Goal: Transaction & Acquisition: Purchase product/service

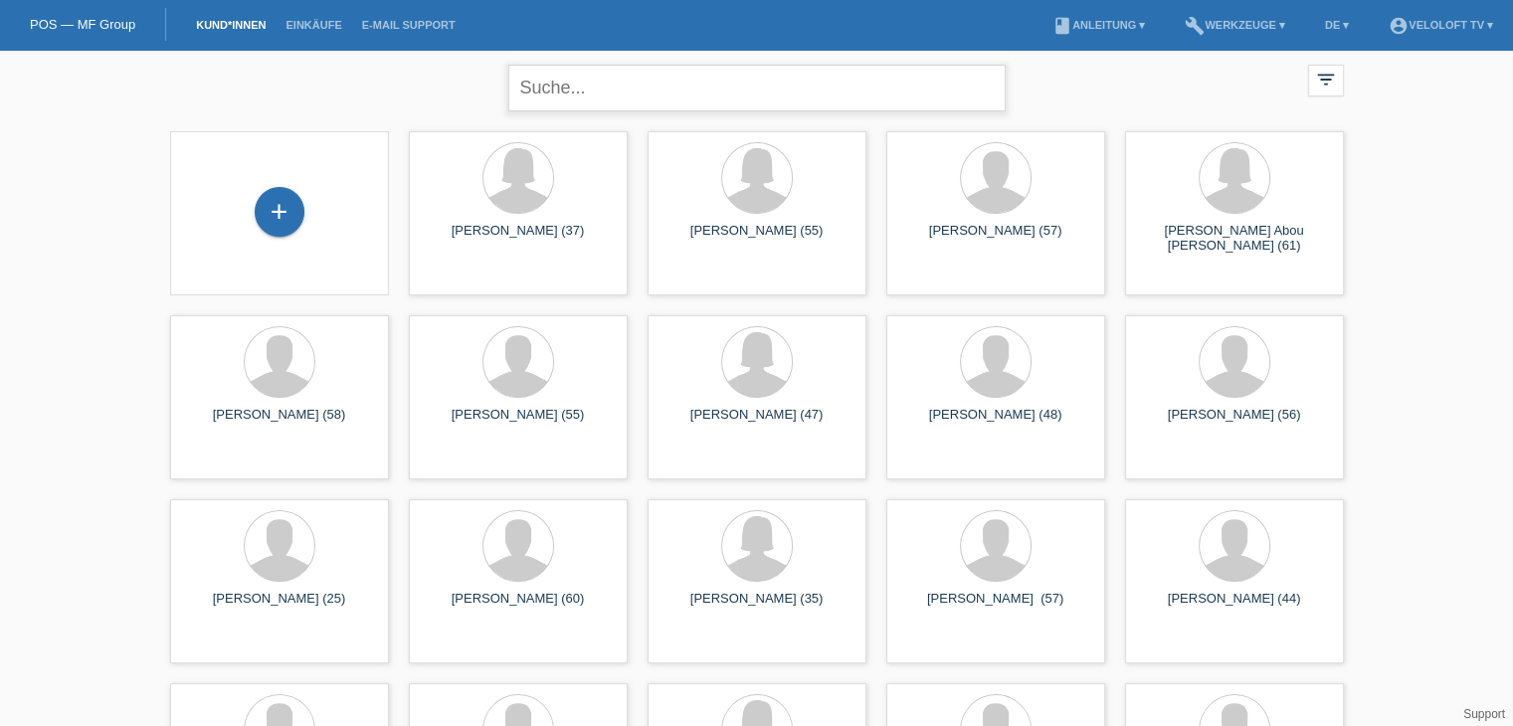
click at [619, 91] on input "text" at bounding box center [756, 88] width 497 height 47
paste input "[PERSON_NAME]"
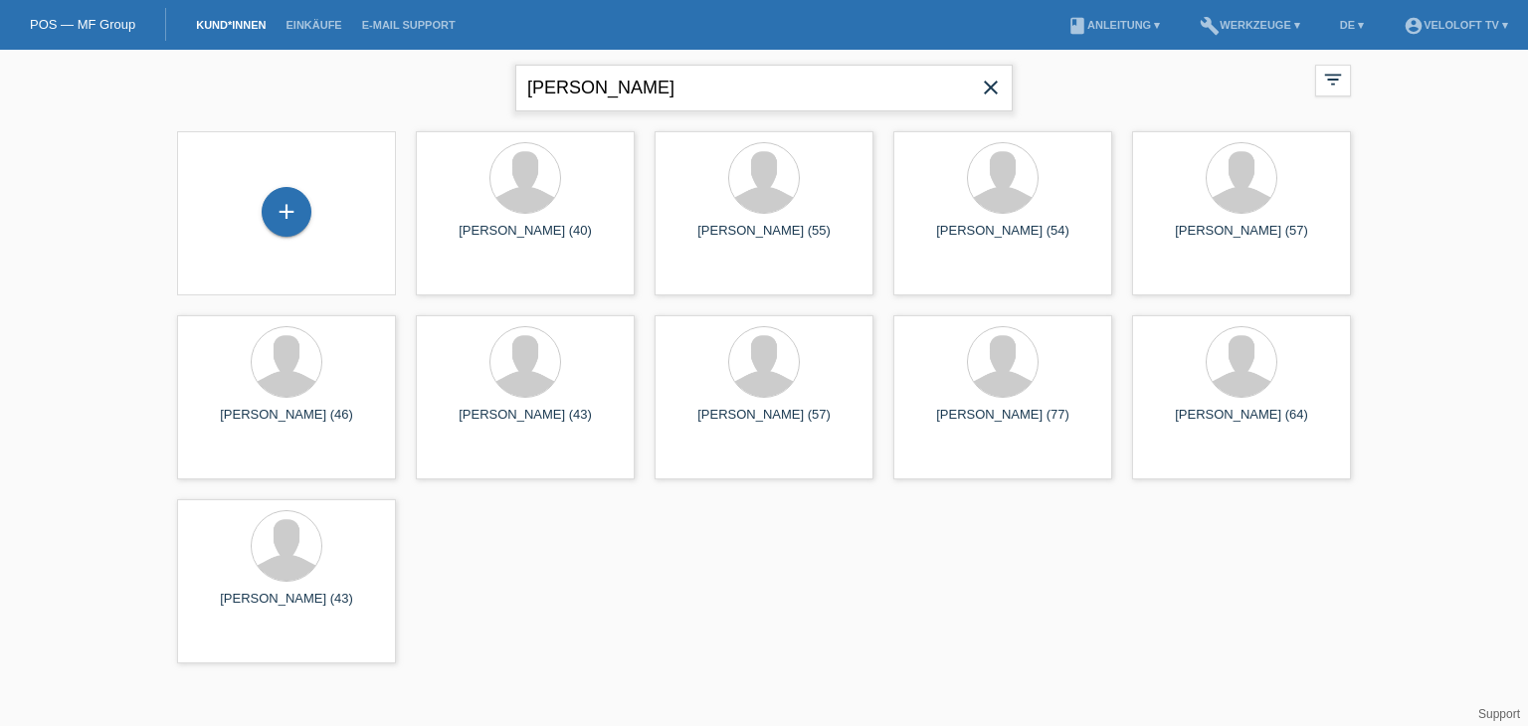
click at [529, 80] on input "[PERSON_NAME]" at bounding box center [763, 88] width 497 height 47
click at [585, 85] on input "[PERSON_NAME]" at bounding box center [763, 88] width 497 height 47
type input "[PERSON_NAME]"
click at [294, 222] on div "+" at bounding box center [287, 212] width 50 height 50
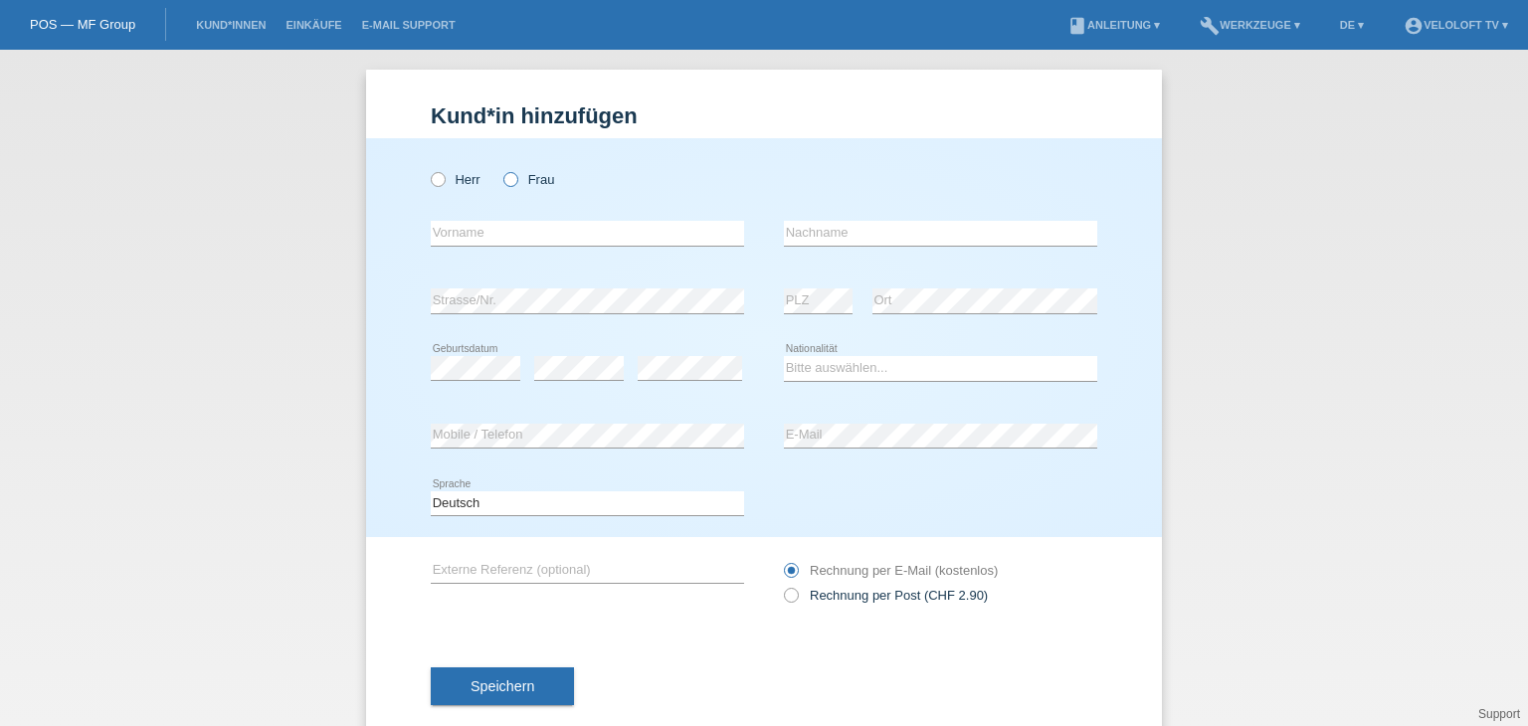
click at [500, 169] on icon at bounding box center [500, 169] width 0 height 0
click at [505, 181] on input "Frau" at bounding box center [509, 178] width 13 height 13
radio input "true"
click at [505, 228] on input "text" at bounding box center [587, 233] width 313 height 25
paste input "[PERSON_NAME]"
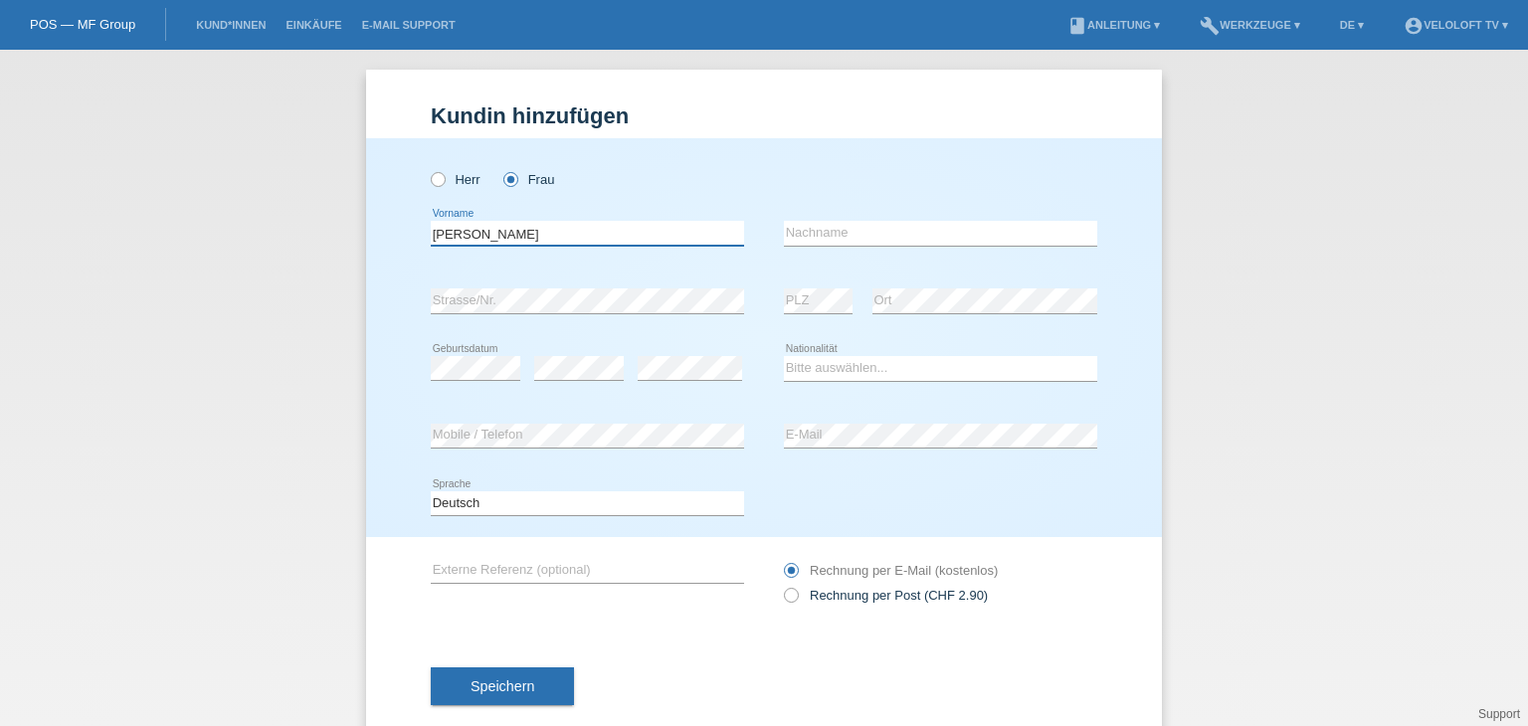
drag, startPoint x: 468, startPoint y: 230, endPoint x: 644, endPoint y: 234, distance: 176.1
click at [648, 231] on input "Marcel Bosser" at bounding box center [587, 233] width 313 height 25
type input "Marcel"
click at [839, 236] on input "text" at bounding box center [940, 233] width 313 height 25
paste input "Bosser"
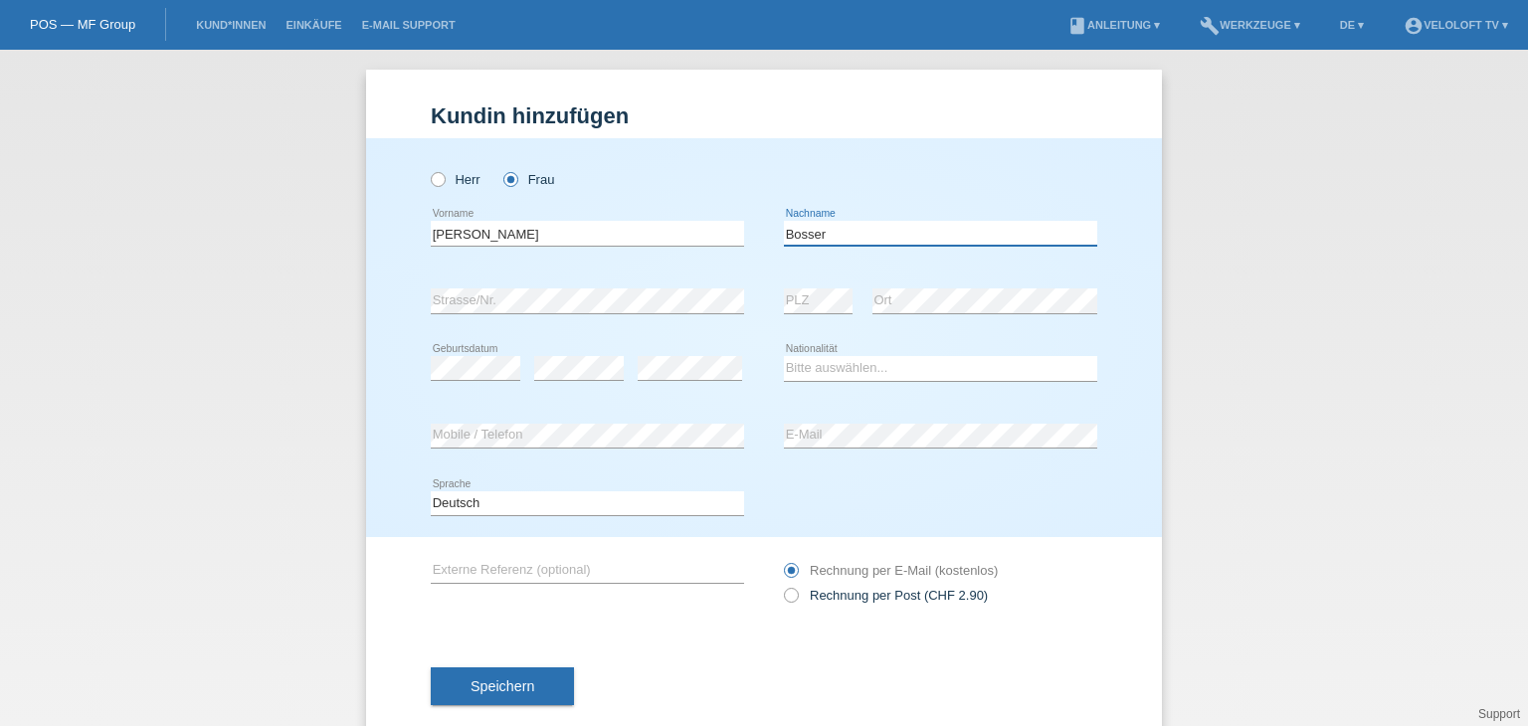
type input "Bosser"
drag, startPoint x: 832, startPoint y: 234, endPoint x: 727, endPoint y: 234, distance: 105.4
click at [727, 234] on div "Marcel error Vorname Bosser error Nachname" at bounding box center [764, 234] width 666 height 68
drag, startPoint x: 499, startPoint y: 226, endPoint x: 258, endPoint y: 220, distance: 241.7
click at [258, 220] on div "Kund*in hinzufügen Kunde hinzufügen Kundin hinzufügen Herr Frau error Vorname e…" at bounding box center [764, 388] width 1528 height 676
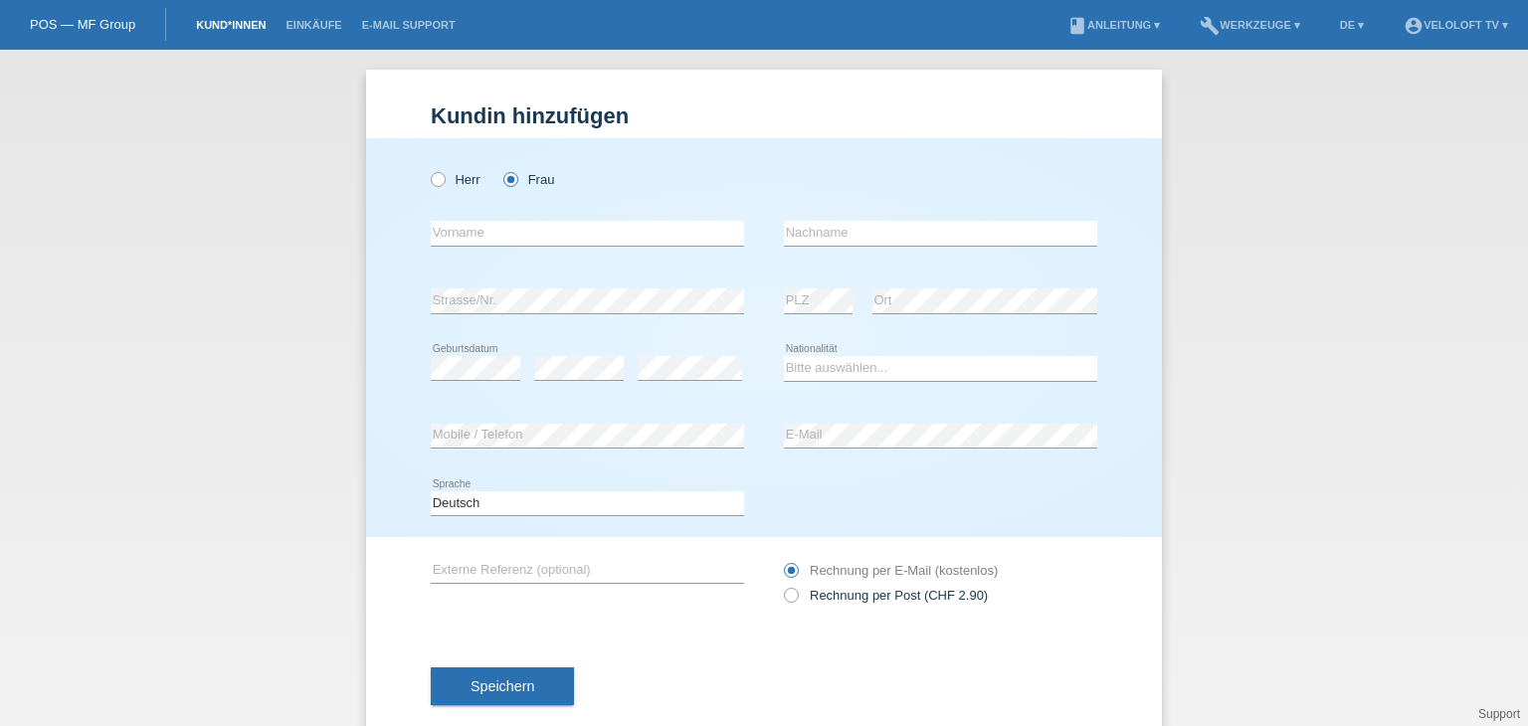
click at [240, 26] on link "Kund*innen" at bounding box center [231, 25] width 90 height 12
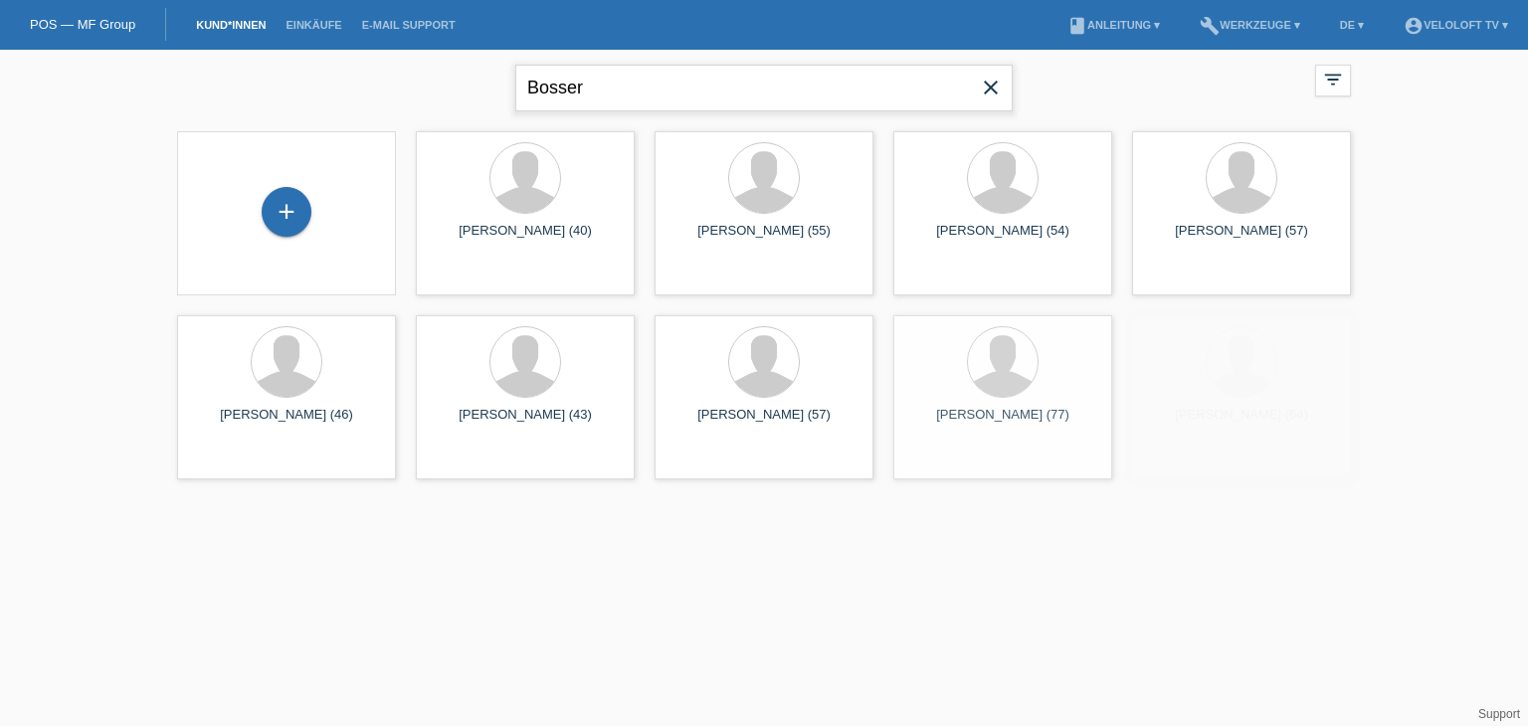
drag, startPoint x: 587, startPoint y: 88, endPoint x: 463, endPoint y: 96, distance: 123.6
click at [425, 82] on div "Bosser close filter_list view_module Alle Kund*innen anzeigen star Markierte Ku…" at bounding box center [763, 86] width 1193 height 72
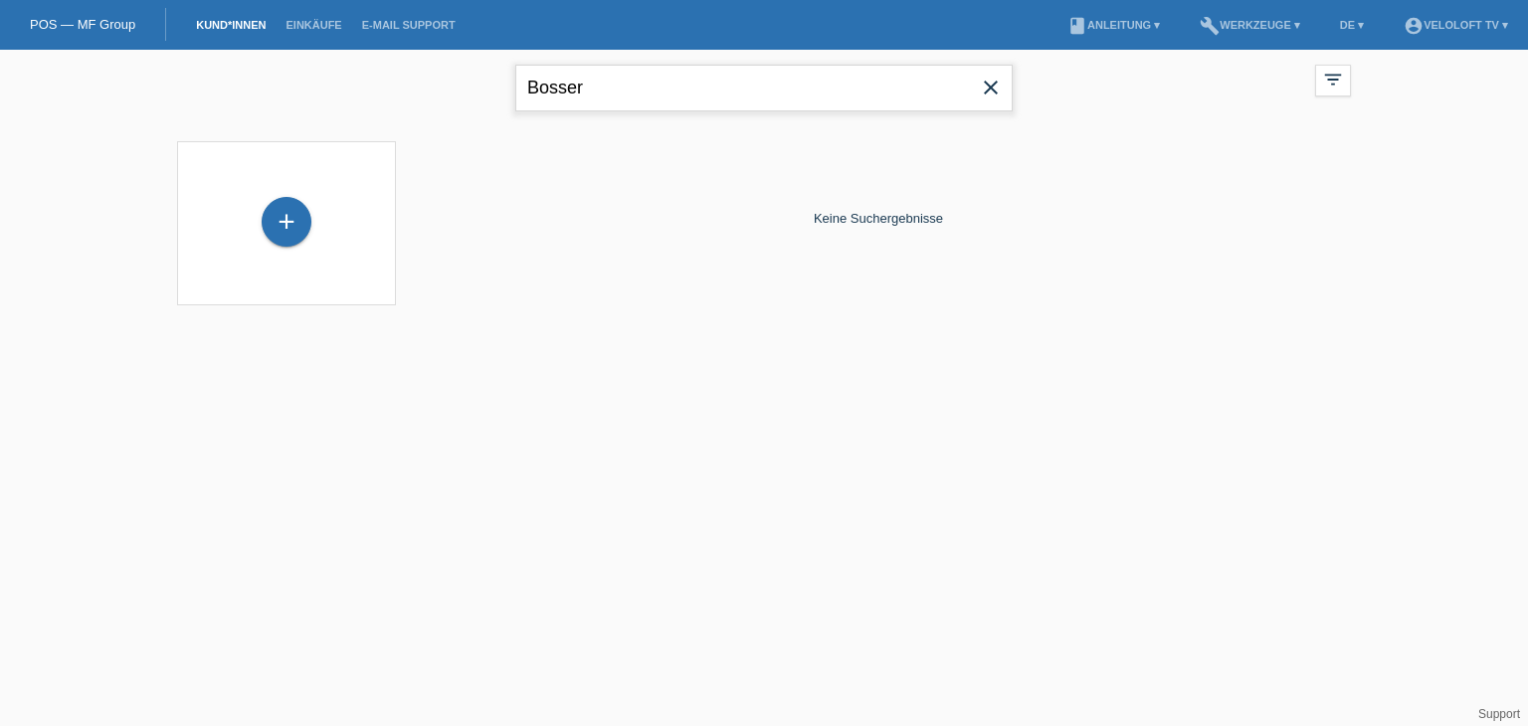
click at [744, 85] on input "Bosser" at bounding box center [763, 88] width 497 height 47
drag, startPoint x: 697, startPoint y: 85, endPoint x: 510, endPoint y: 69, distance: 187.7
click at [510, 69] on div "Bosser close filter_list view_module Alle Kund*innen anzeigen star Markierte Ku…" at bounding box center [763, 86] width 1193 height 72
type input "Marcel Bosser"
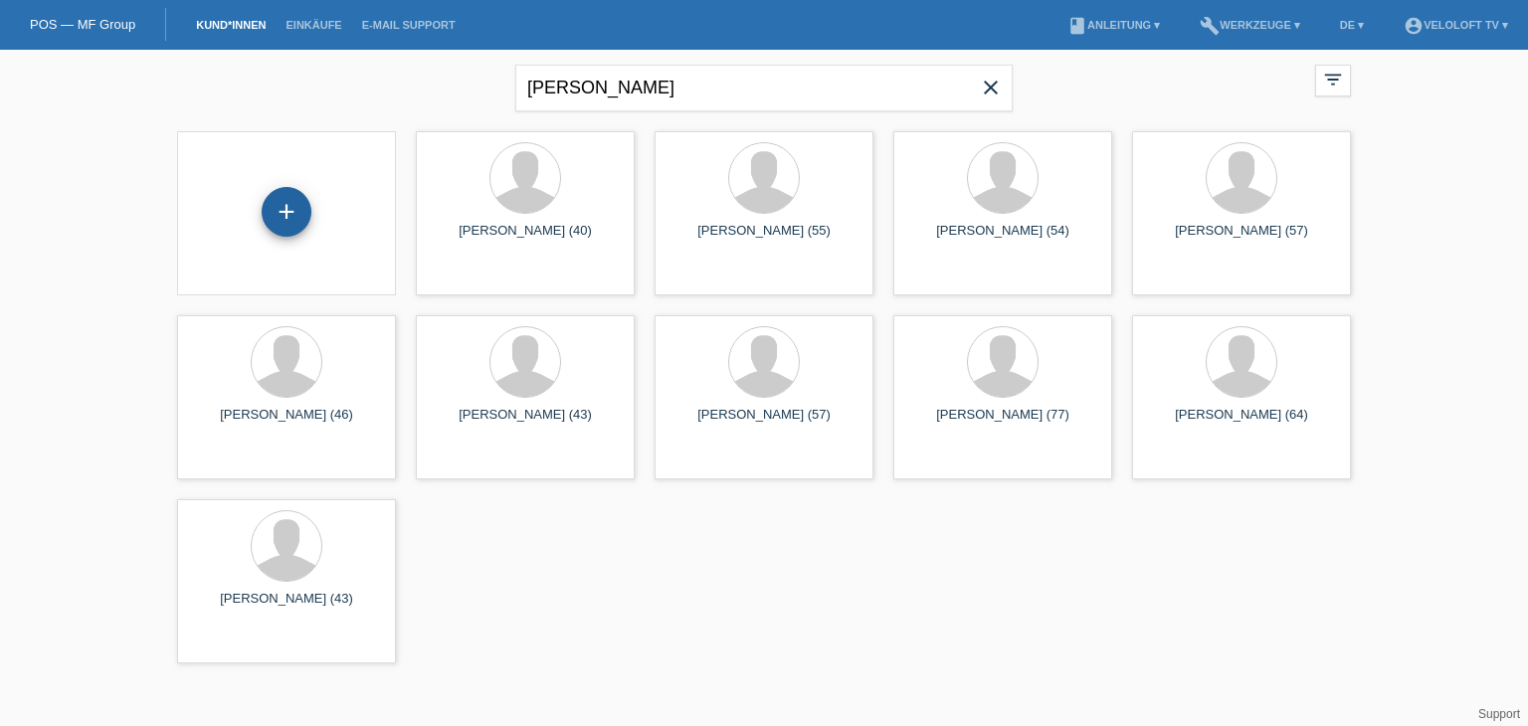
click at [306, 212] on div "+" at bounding box center [287, 212] width 50 height 50
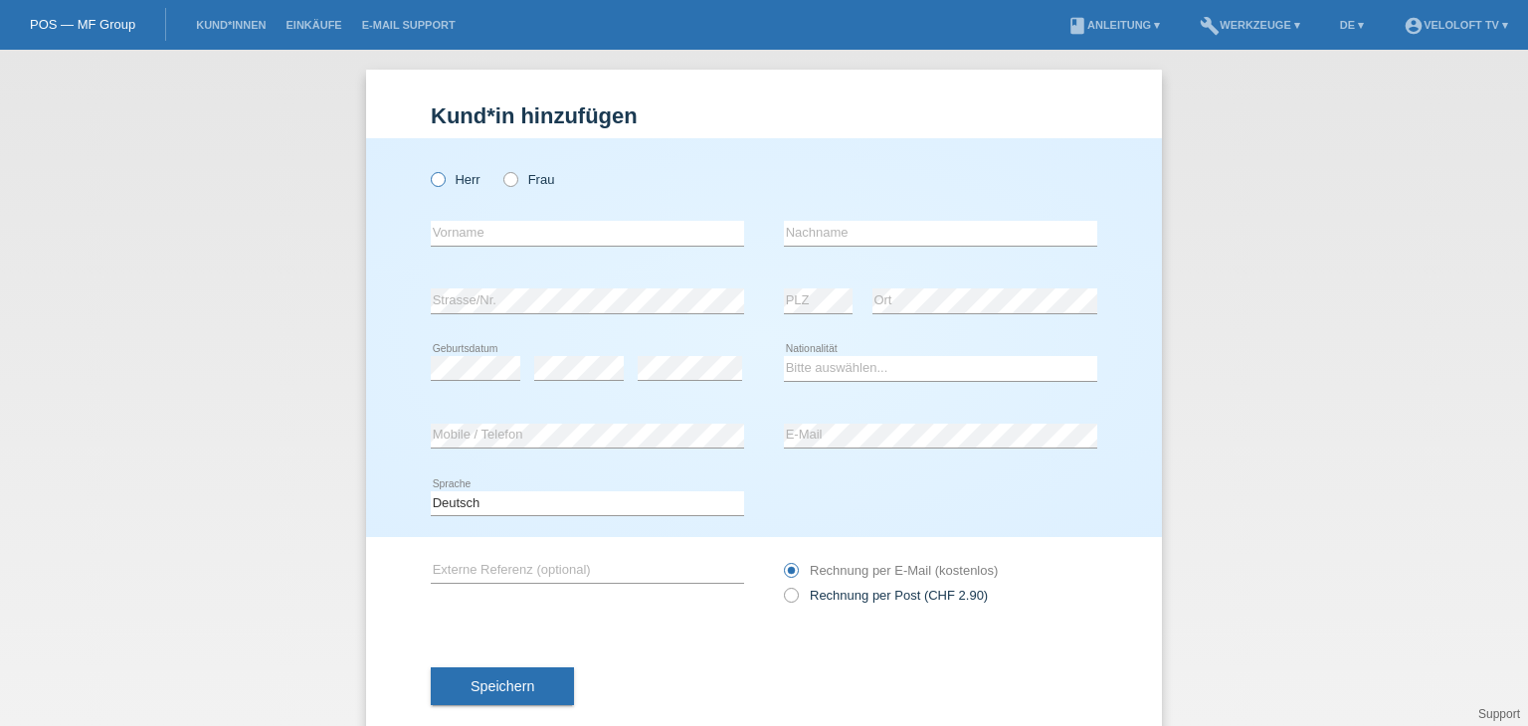
click at [428, 169] on icon at bounding box center [428, 169] width 0 height 0
click at [432, 183] on input "Herr" at bounding box center [437, 178] width 13 height 13
radio input "true"
click at [459, 231] on input "text" at bounding box center [587, 233] width 313 height 25
paste input "Bosser"
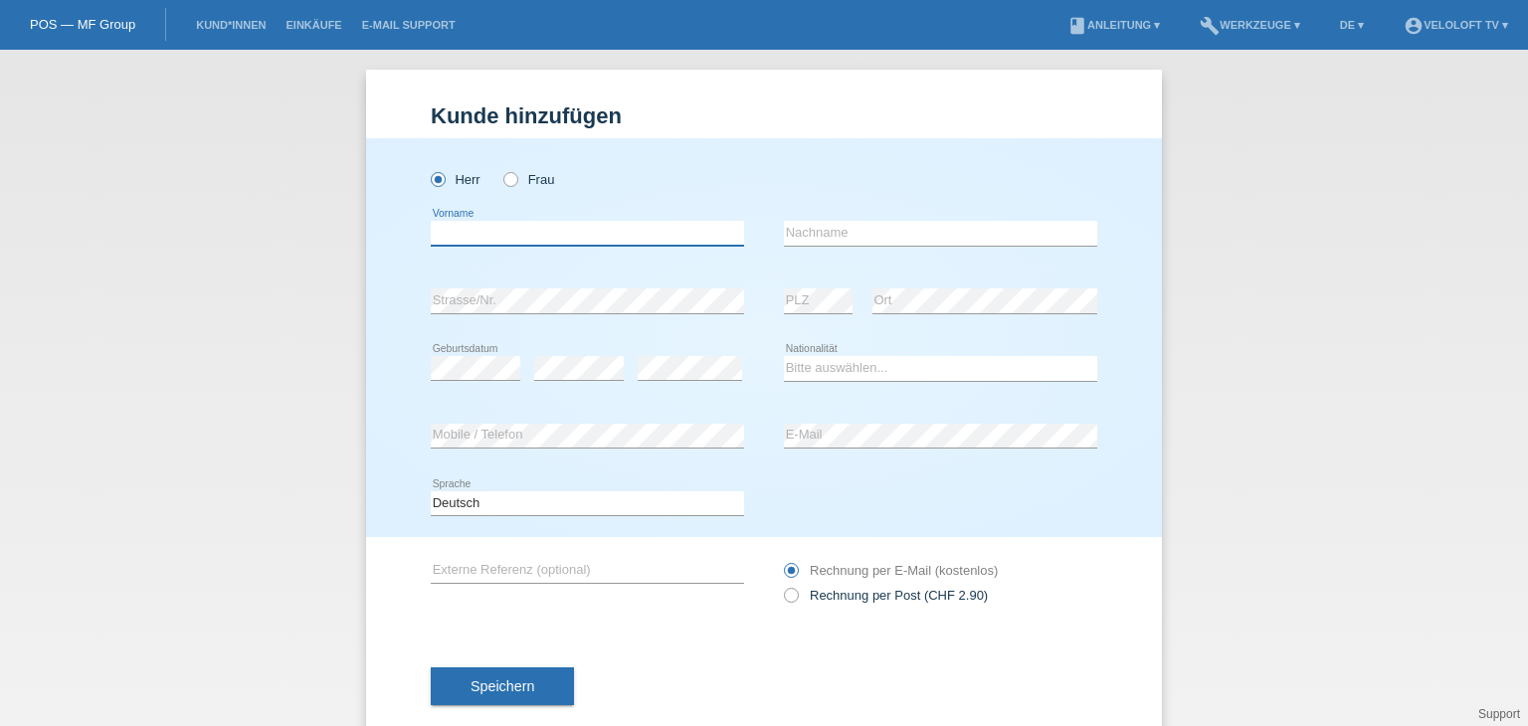
type input "Bosser"
drag, startPoint x: 469, startPoint y: 232, endPoint x: 388, endPoint y: 219, distance: 82.6
click at [388, 219] on div "Herr Frau Bosser error Vorname C" at bounding box center [764, 337] width 796 height 399
click at [957, 238] on input "text" at bounding box center [940, 233] width 313 height 25
paste input "Bosser"
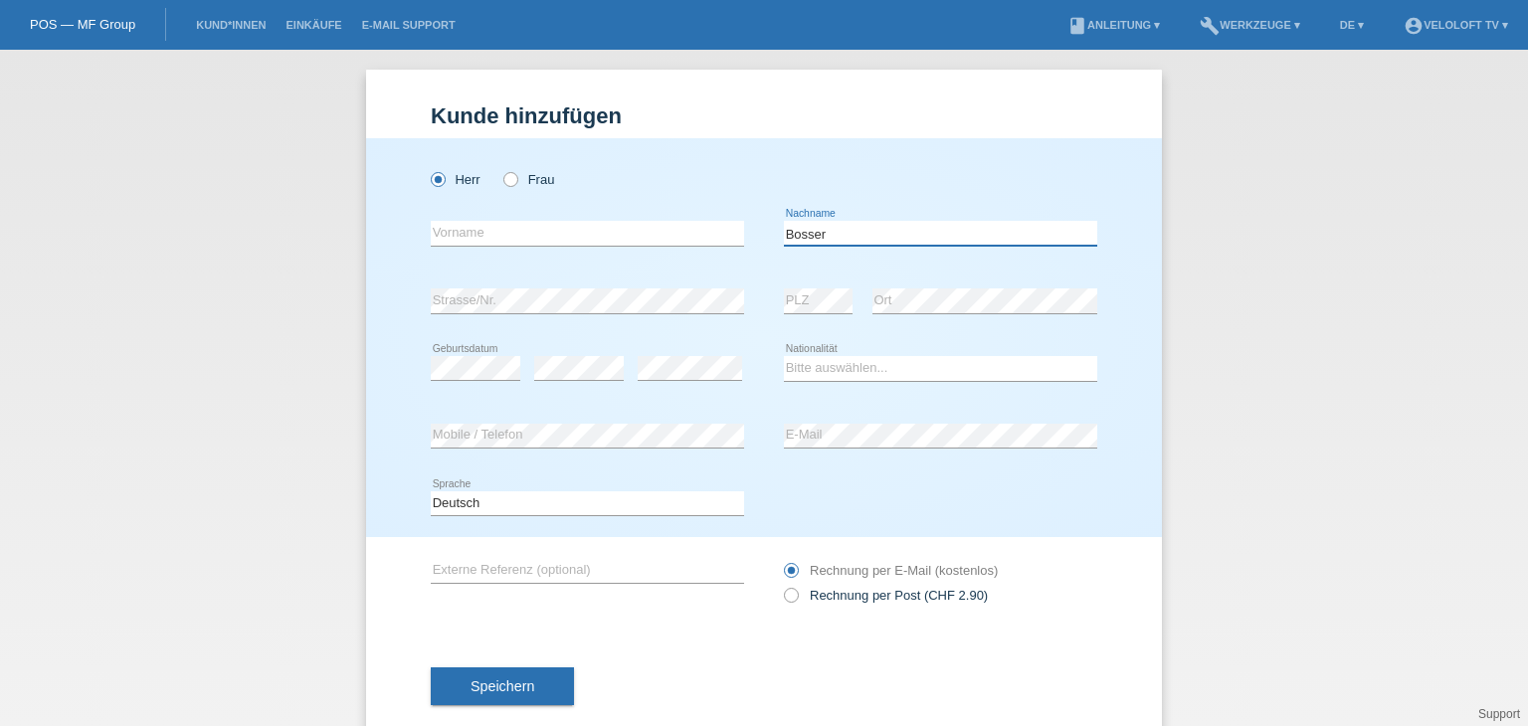
type input "Bosser"
click at [463, 232] on input "text" at bounding box center [587, 233] width 313 height 25
click at [501, 226] on input "text" at bounding box center [587, 233] width 313 height 25
paste input "[PERSON_NAME]"
type input "[PERSON_NAME]"
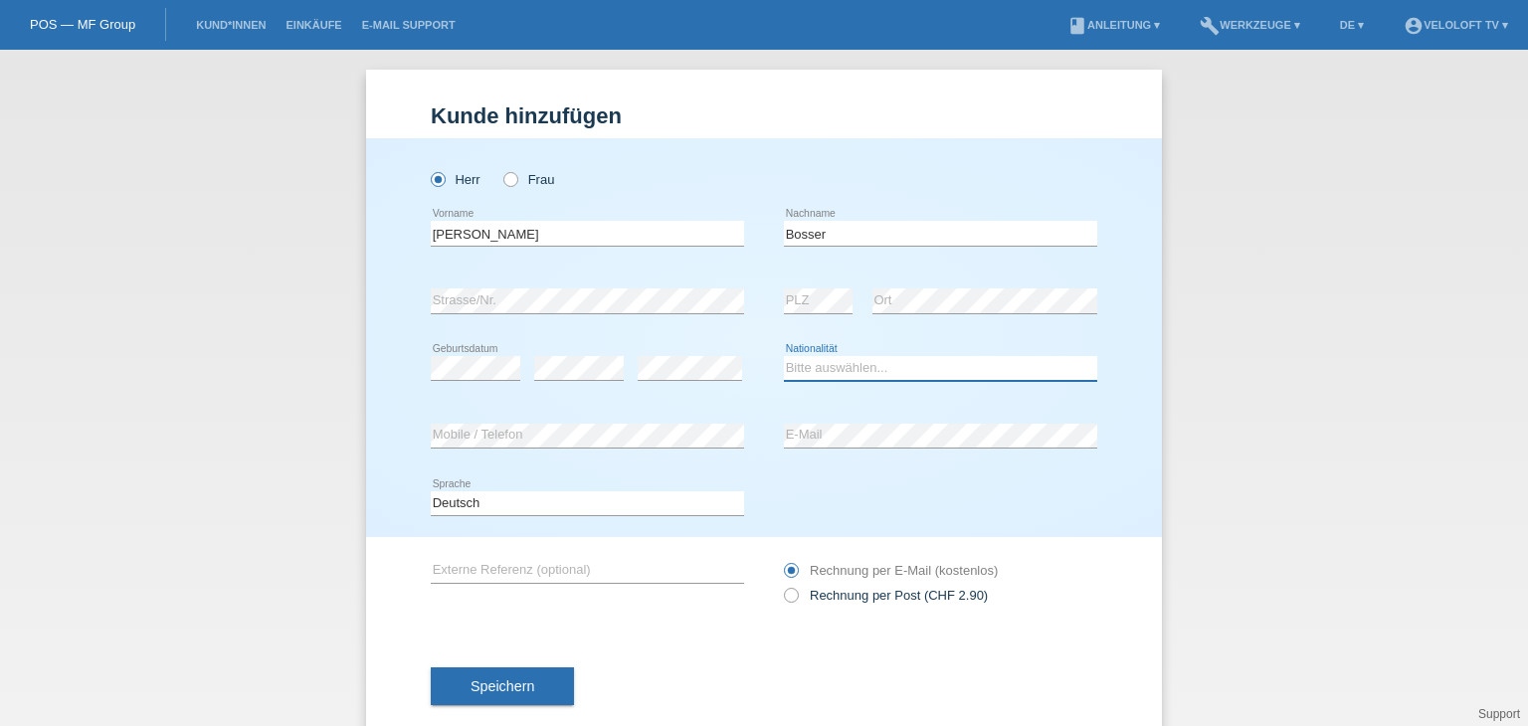
drag, startPoint x: 909, startPoint y: 374, endPoint x: 907, endPoint y: 361, distance: 13.1
click at [909, 374] on select "Bitte auswählen... Schweiz Deutschland Liechtenstein Österreich ------------ Af…" at bounding box center [940, 368] width 313 height 24
select select "CH"
click at [784, 356] on select "Bitte auswählen... Schweiz Deutschland Liechtenstein Österreich ------------ Af…" at bounding box center [940, 368] width 313 height 24
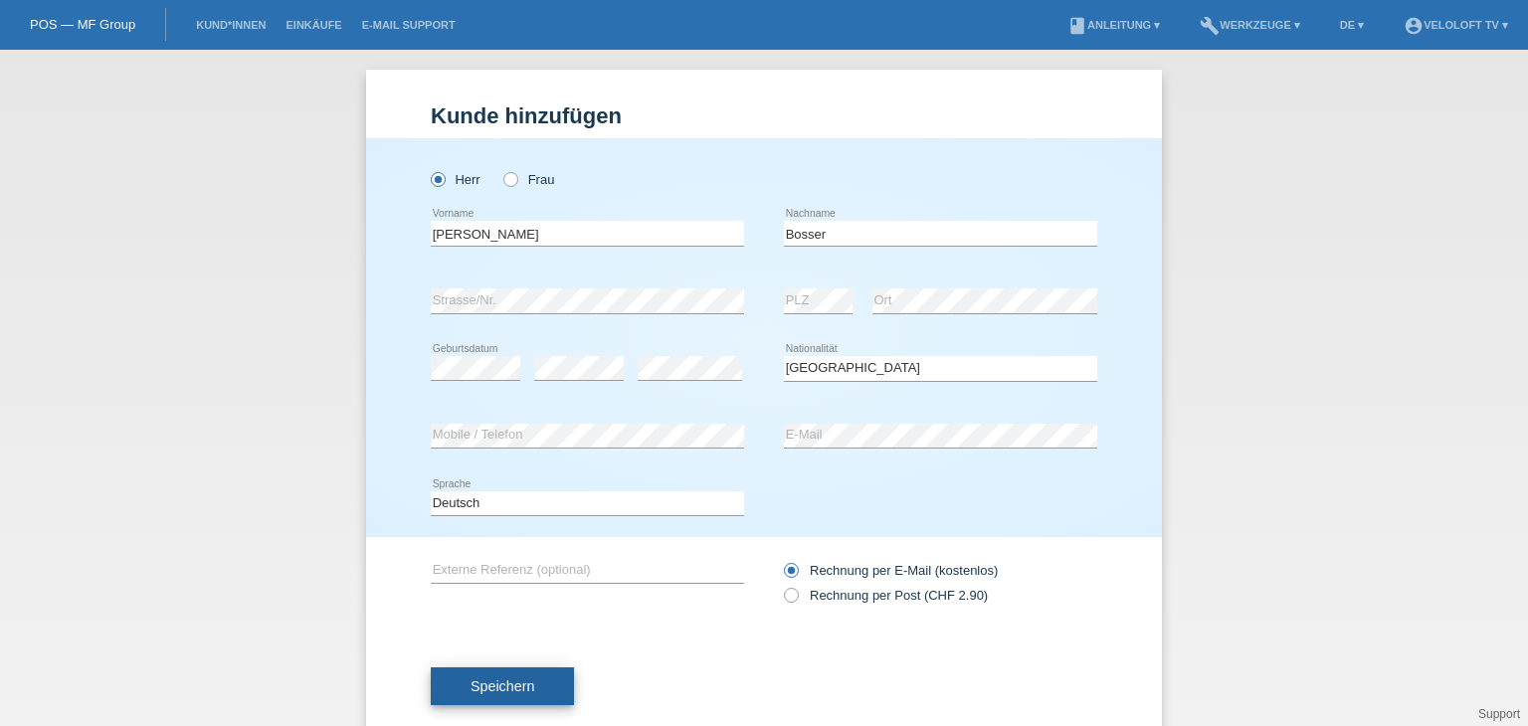
click at [503, 671] on button "Speichern" at bounding box center [502, 686] width 143 height 38
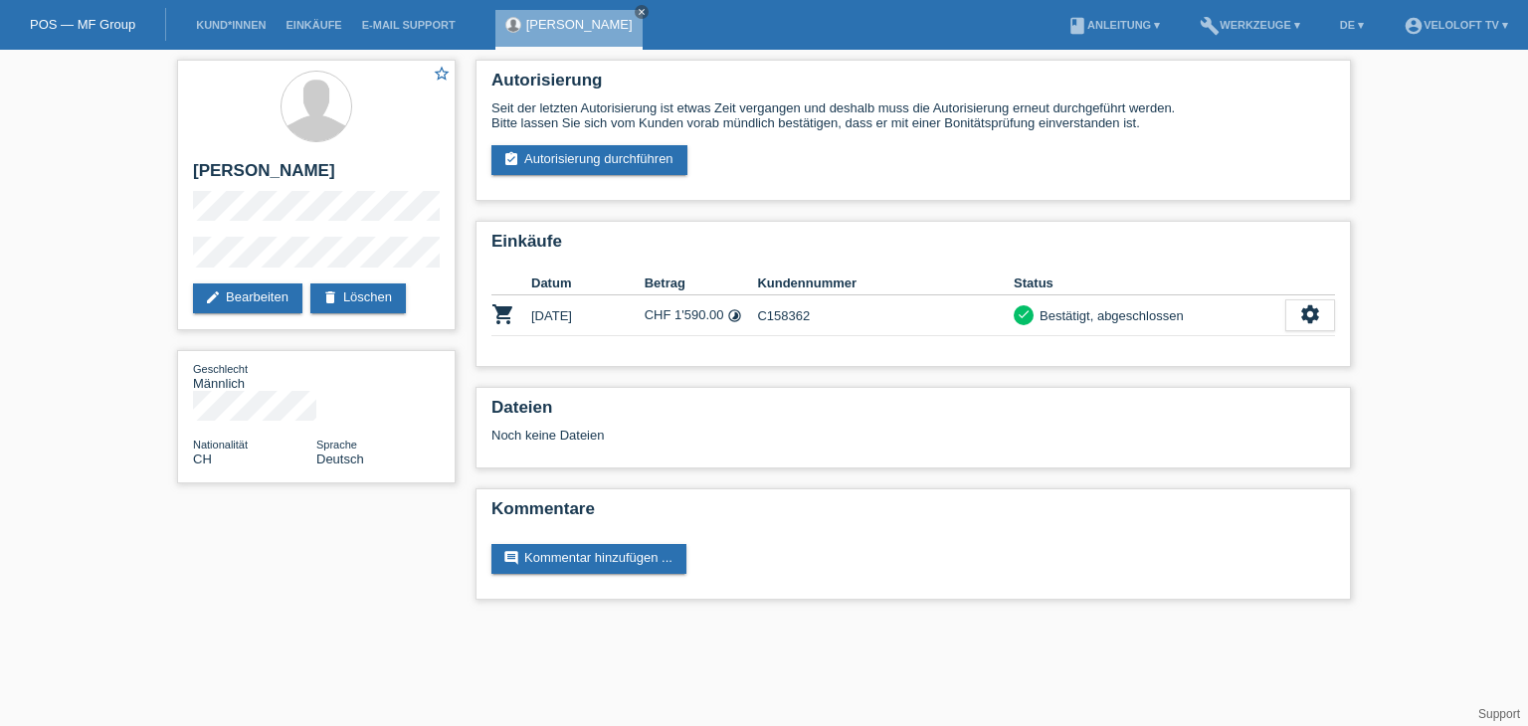
click at [931, 202] on div "Autorisierung Seit der letzten Autorisierung ist etwas Zeit vergangen und desha…" at bounding box center [912, 335] width 895 height 570
click at [656, 172] on link "assignment_turned_in Autorisierung durchführen" at bounding box center [589, 160] width 196 height 30
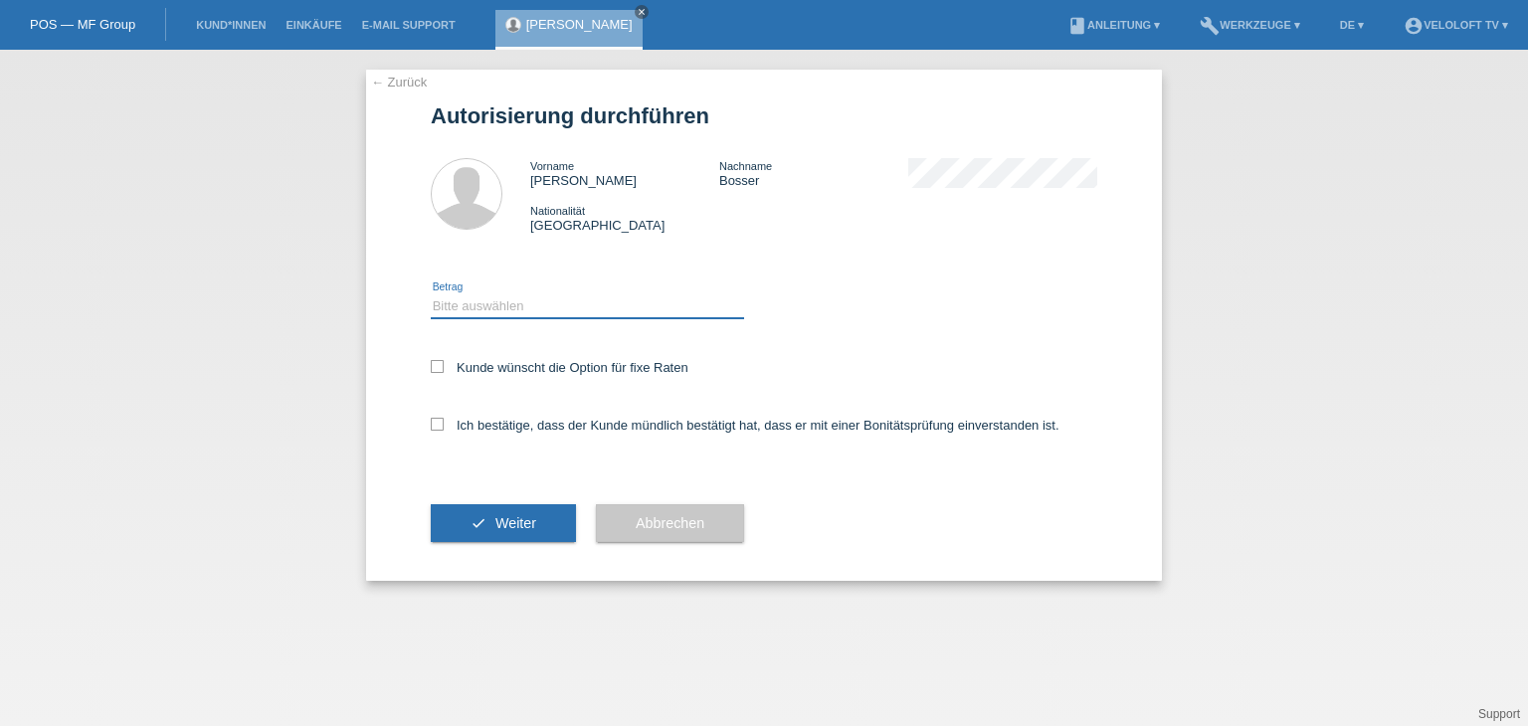
drag, startPoint x: 571, startPoint y: 304, endPoint x: 574, endPoint y: 315, distance: 11.3
click at [571, 308] on select "Bitte auswählen CHF 1.00 - CHF 499.00 CHF 500.00 - CHF 1'999.00 CHF 2'000.00 - …" at bounding box center [587, 306] width 313 height 24
select select "2"
click at [431, 294] on select "Bitte auswählen CHF 1.00 - CHF 499.00 CHF 500.00 - CHF 1'999.00 CHF 2'000.00 - …" at bounding box center [587, 306] width 313 height 24
click at [589, 360] on label "Kunde wünscht die Option für fixe Raten" at bounding box center [560, 367] width 258 height 15
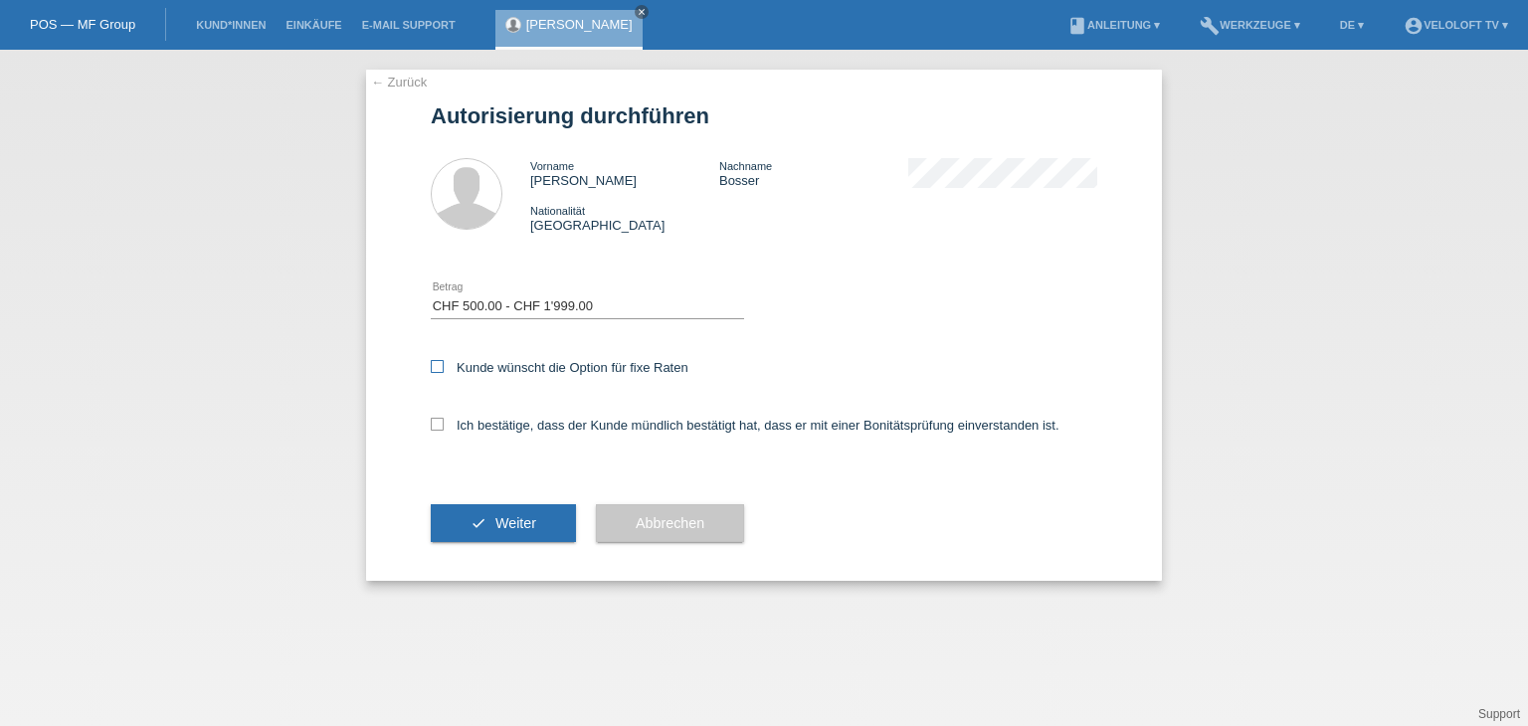
click at [444, 360] on input "Kunde wünscht die Option für fixe Raten" at bounding box center [437, 366] width 13 height 13
checkbox input "true"
click at [569, 423] on label "Ich bestätige, dass der Kunde mündlich bestätigt hat, dass er mit einer Bonität…" at bounding box center [745, 425] width 629 height 15
click at [444, 423] on input "Ich bestätige, dass der Kunde mündlich bestätigt hat, dass er mit einer Bonität…" at bounding box center [437, 424] width 13 height 13
checkbox input "true"
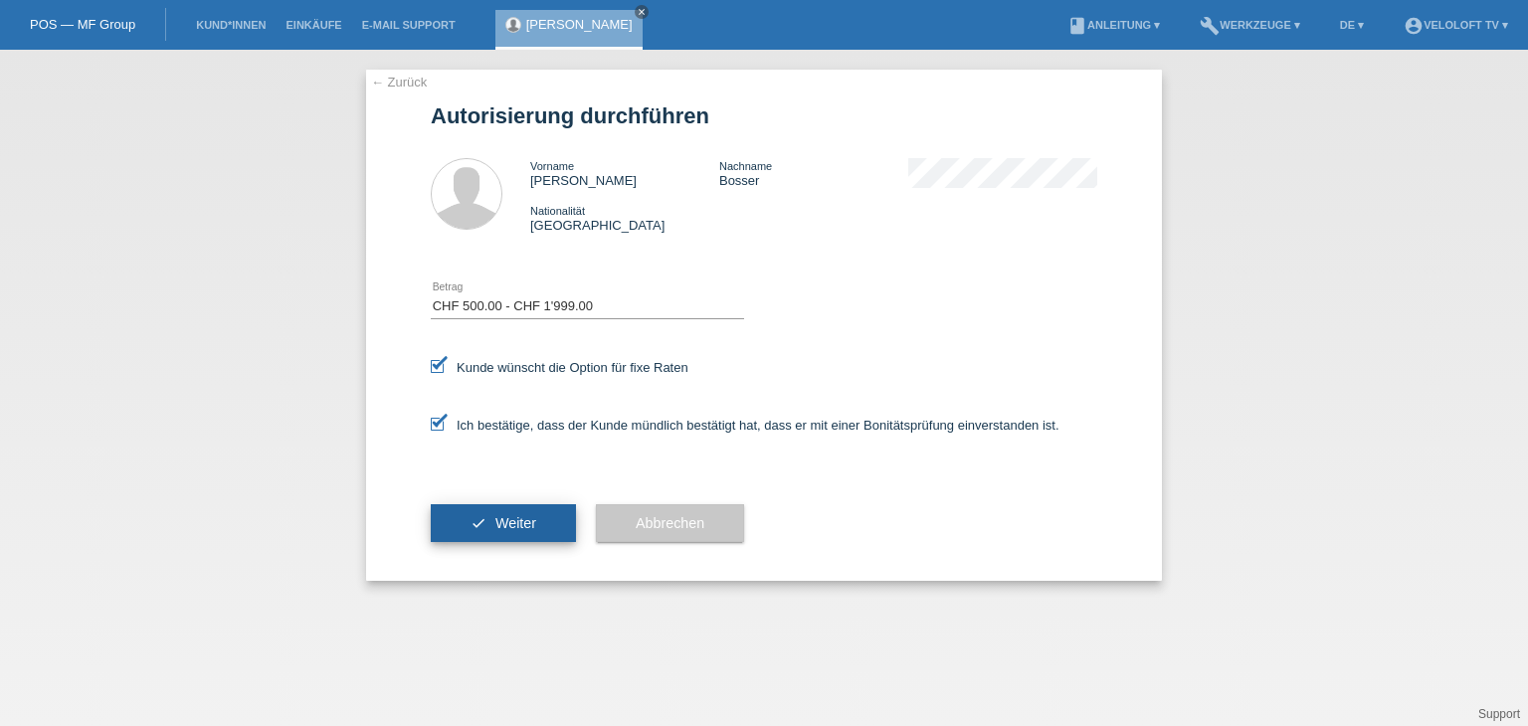
drag, startPoint x: 500, startPoint y: 528, endPoint x: 736, endPoint y: 404, distance: 266.5
click at [500, 527] on span "Weiter" at bounding box center [515, 523] width 41 height 16
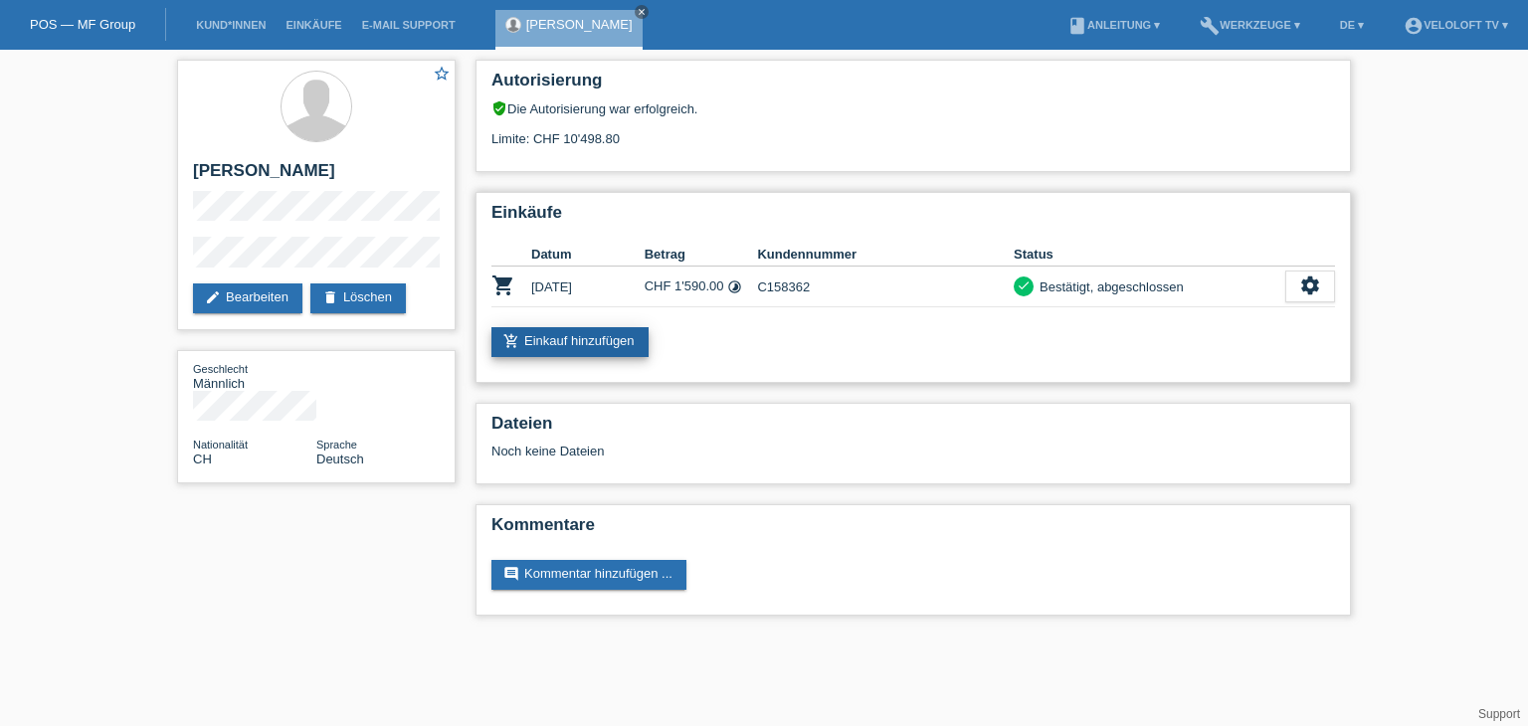
click at [622, 340] on link "add_shopping_cart Einkauf hinzufügen" at bounding box center [569, 342] width 157 height 30
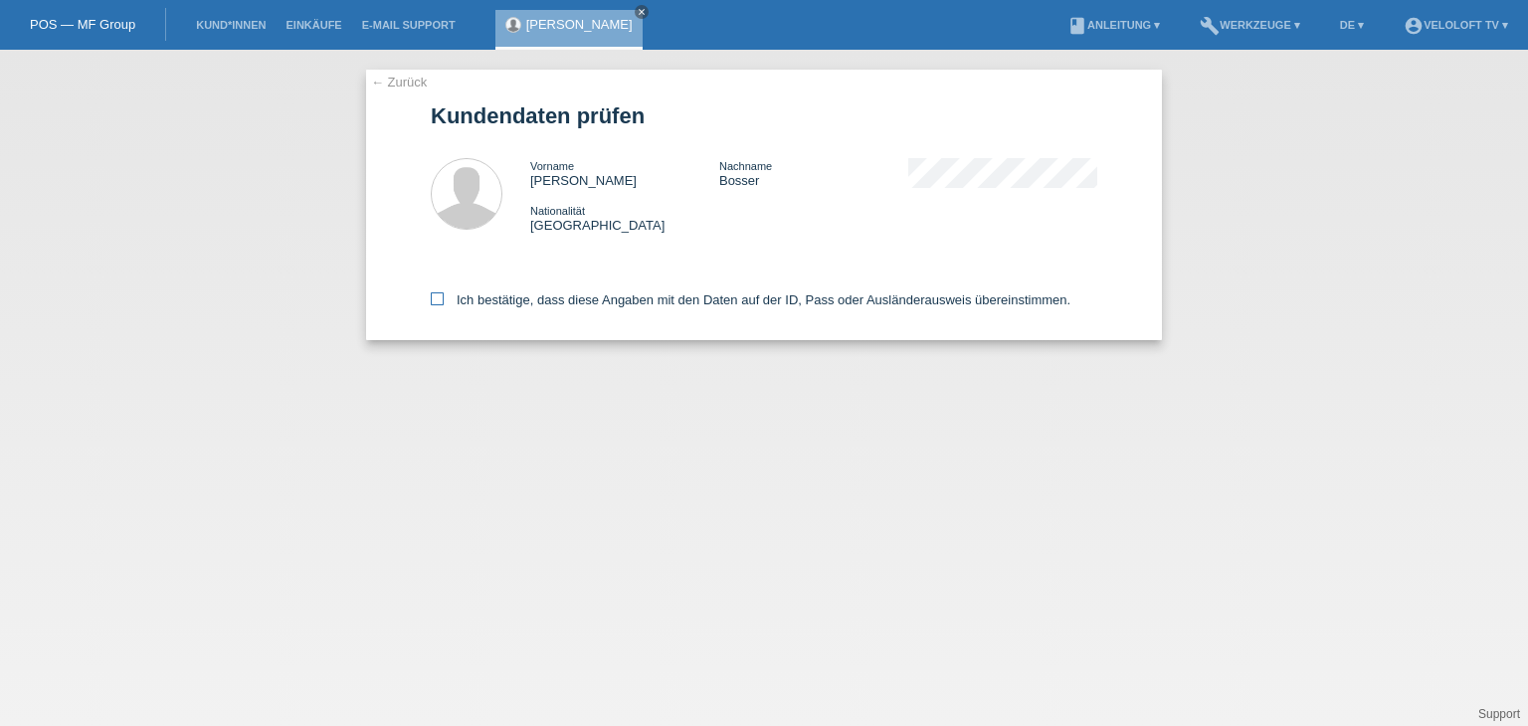
click at [627, 304] on label "Ich bestätige, dass diese Angaben mit den Daten auf der ID, Pass oder Ausländer…" at bounding box center [750, 299] width 639 height 15
click at [444, 304] on input "Ich bestätige, dass diese Angaben mit den Daten auf der ID, Pass oder Ausländer…" at bounding box center [437, 298] width 13 height 13
checkbox input "true"
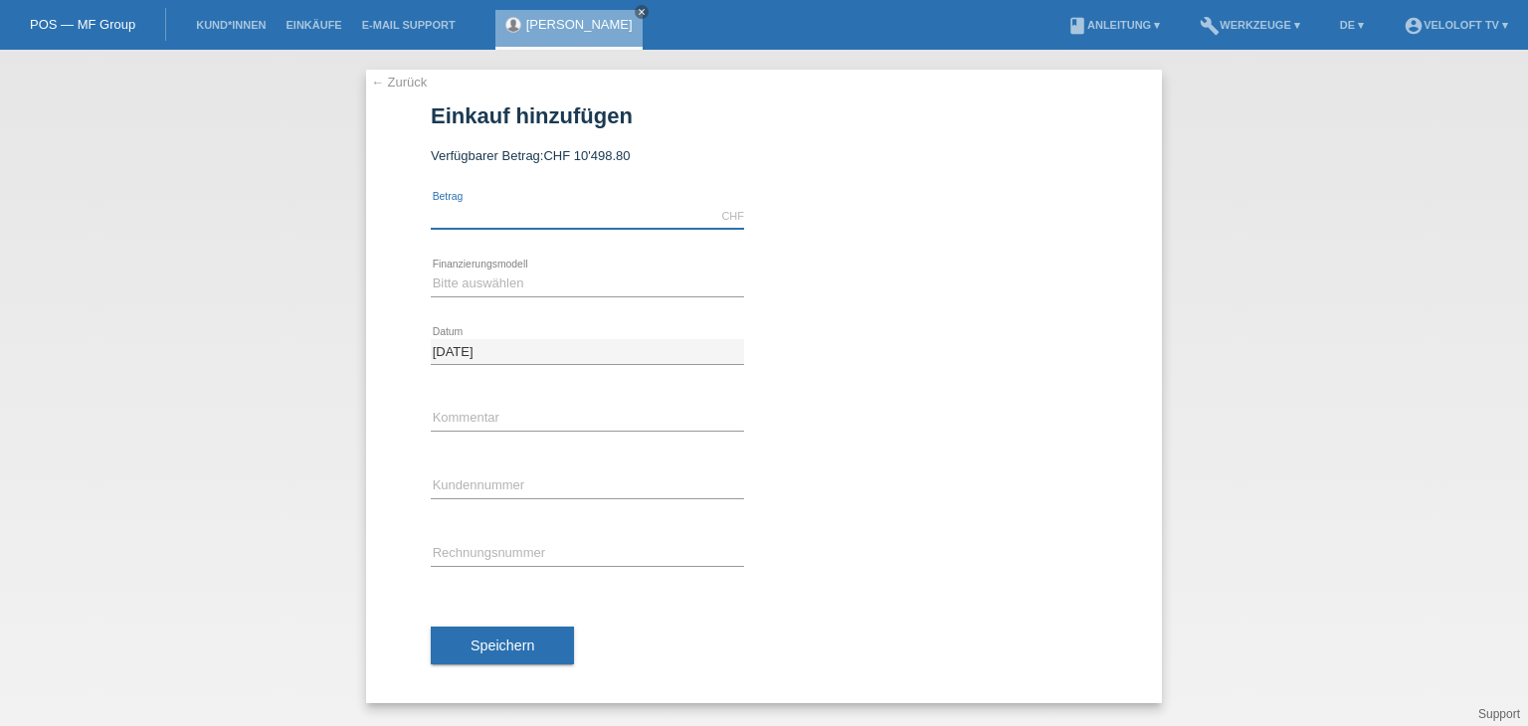
click at [570, 216] on input "text" at bounding box center [587, 216] width 313 height 25
type input "1190.00"
click at [566, 278] on select "Bitte auswählen Fixe Raten Kauf auf Rechnung mit Teilzahlungsoption" at bounding box center [587, 284] width 313 height 24
select select "77"
click at [431, 272] on select "Bitte auswählen Fixe Raten Kauf auf Rechnung mit Teilzahlungsoption" at bounding box center [587, 284] width 313 height 24
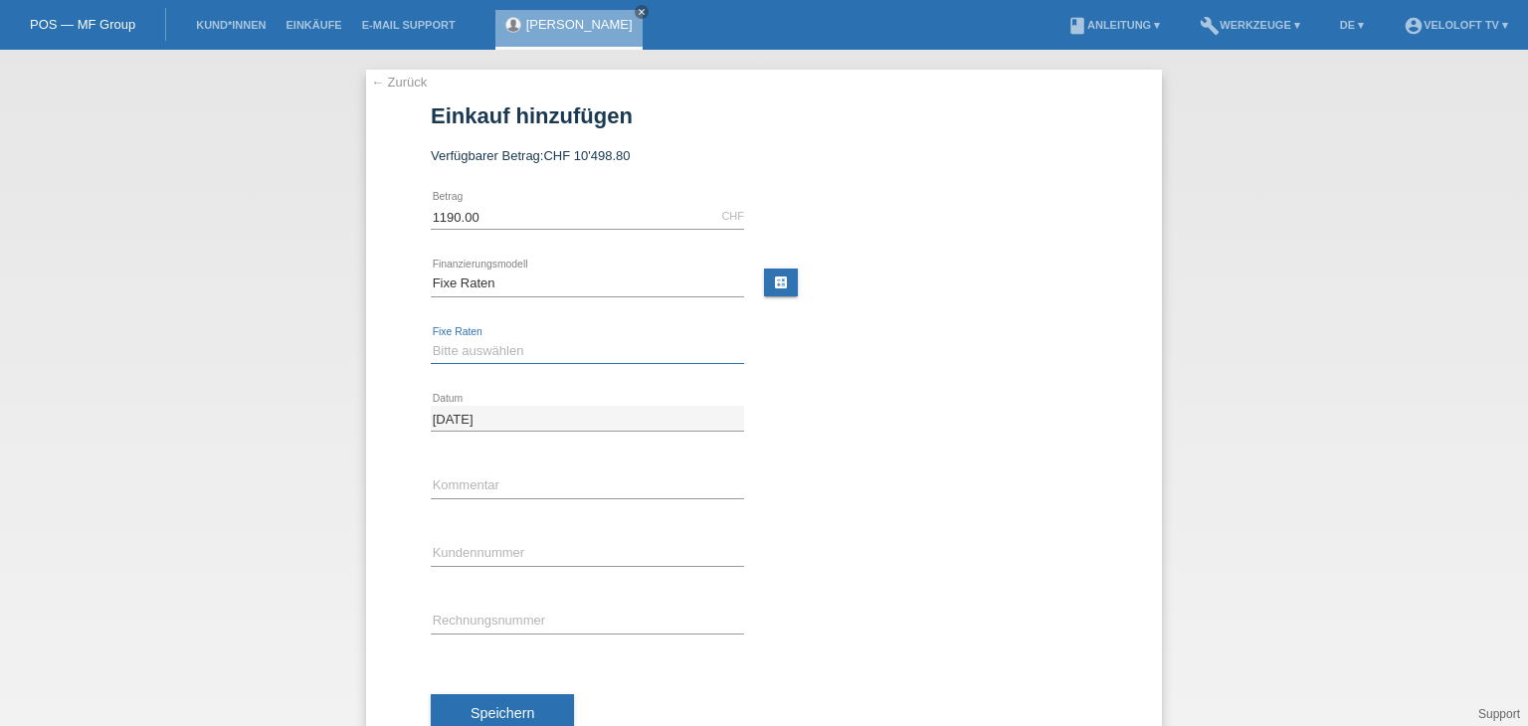
click at [545, 343] on select "Bitte auswählen 4 Raten 5 Raten 6 Raten 7 Raten 8 Raten 9 Raten 10 Raten 11 Rat…" at bounding box center [587, 351] width 313 height 24
select select "202"
click at [431, 339] on select "Bitte auswählen 4 Raten 5 Raten 6 Raten 7 Raten 8 Raten 9 Raten 10 Raten 11 Rat…" at bounding box center [587, 351] width 313 height 24
drag, startPoint x: 515, startPoint y: 471, endPoint x: 509, endPoint y: 497, distance: 26.5
click at [514, 473] on div "error Kommentar" at bounding box center [587, 487] width 313 height 68
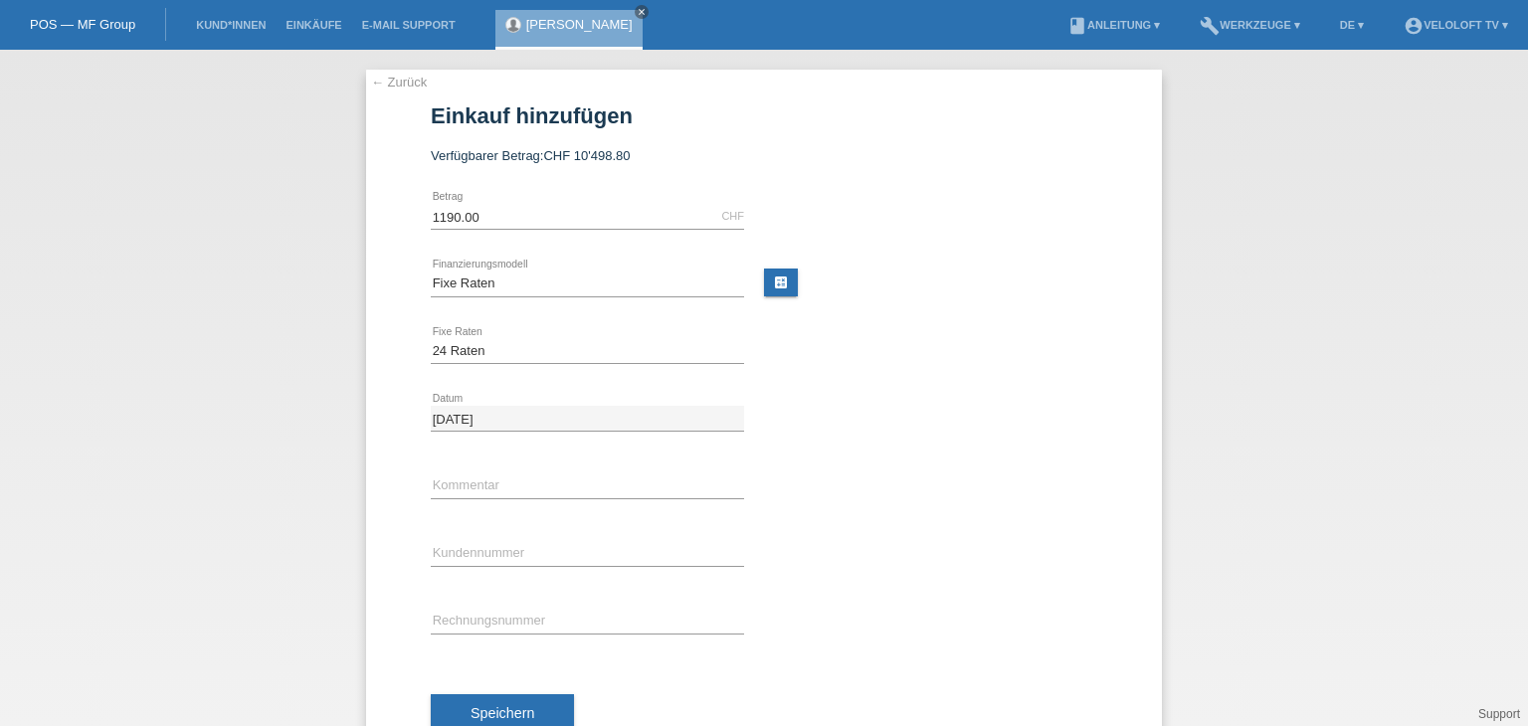
click at [509, 502] on div "error Kommentar" at bounding box center [587, 487] width 313 height 68
click at [516, 494] on input "text" at bounding box center [587, 485] width 313 height 25
type input "Veloloft TV"
click at [541, 545] on input "text" at bounding box center [587, 553] width 313 height 25
paste input "C158362"
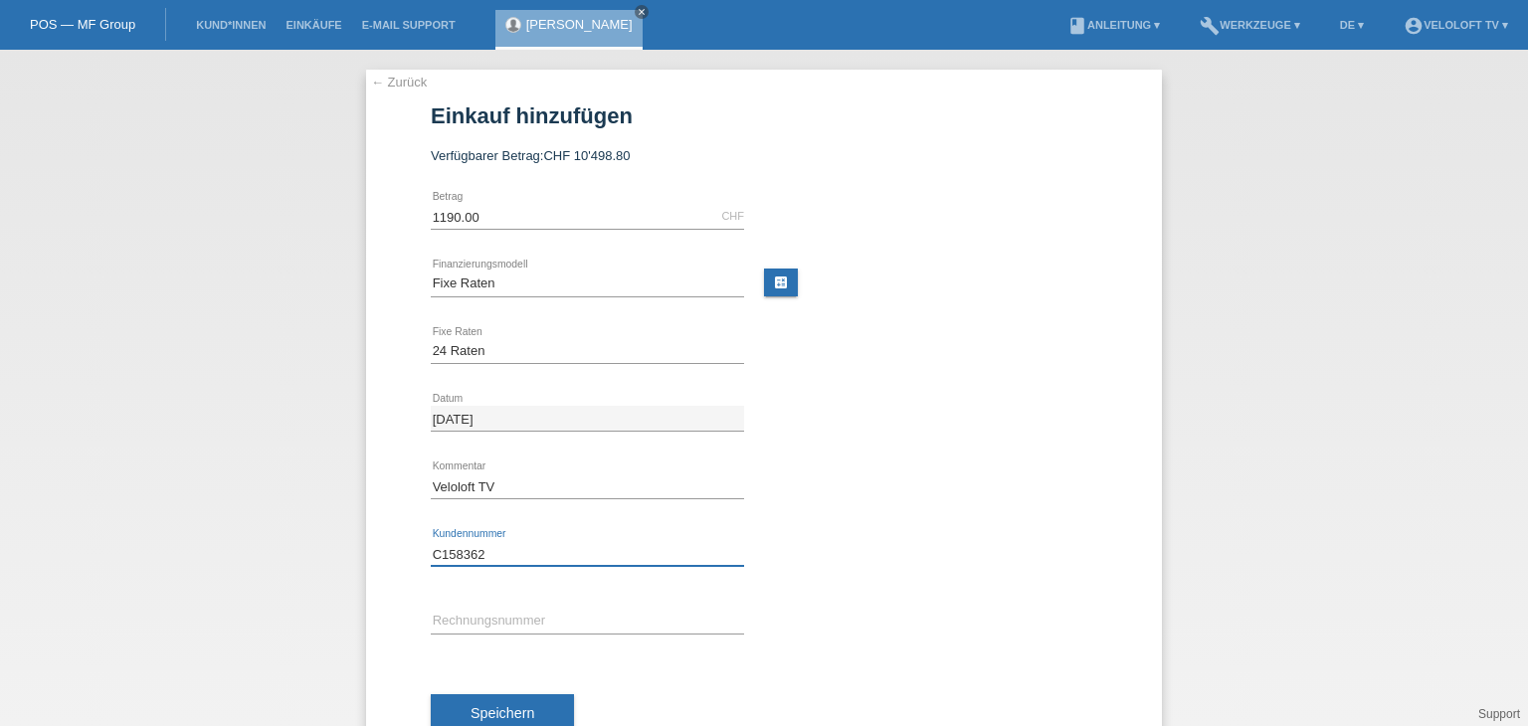
type input "C158362"
click at [517, 701] on button "Speichern" at bounding box center [502, 713] width 143 height 38
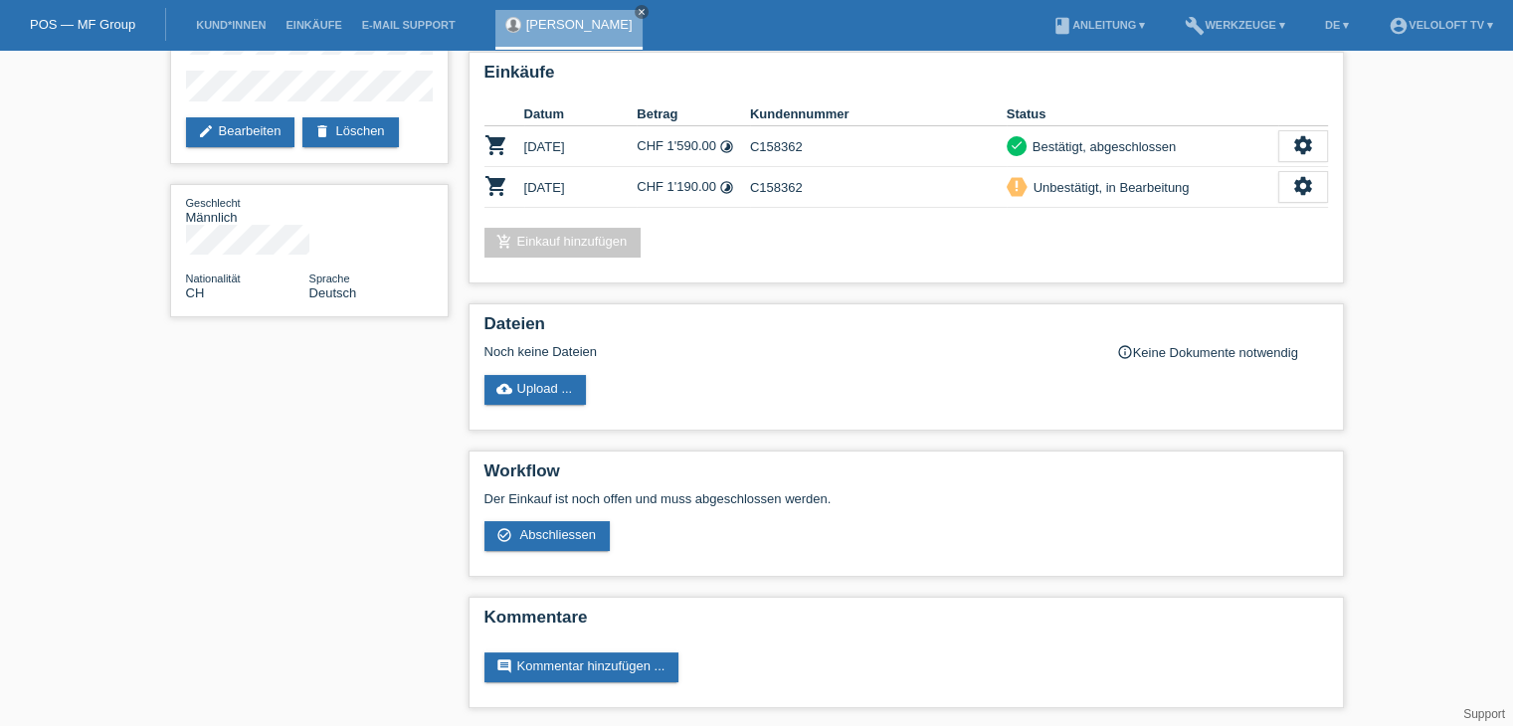
scroll to position [167, 0]
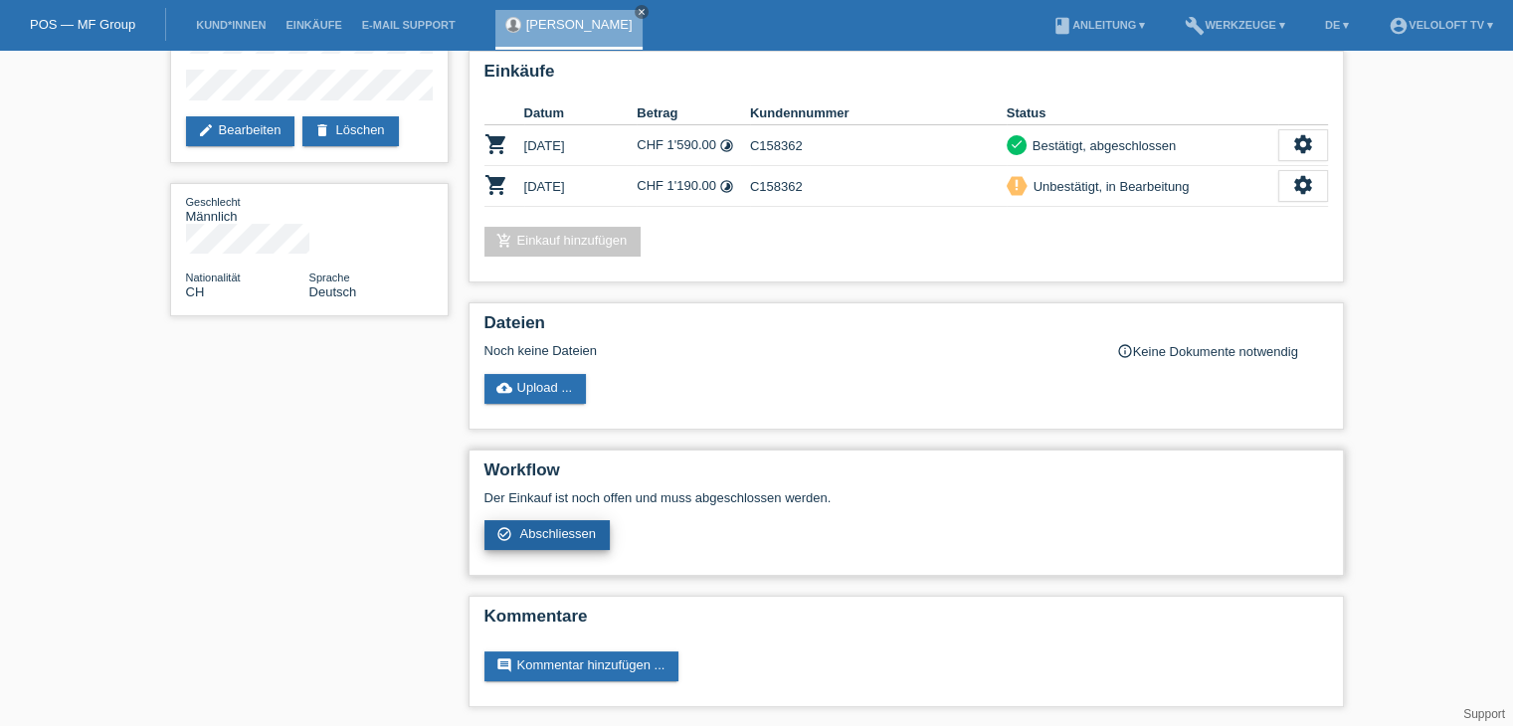
click at [573, 538] on span "Abschliessen" at bounding box center [557, 533] width 77 height 15
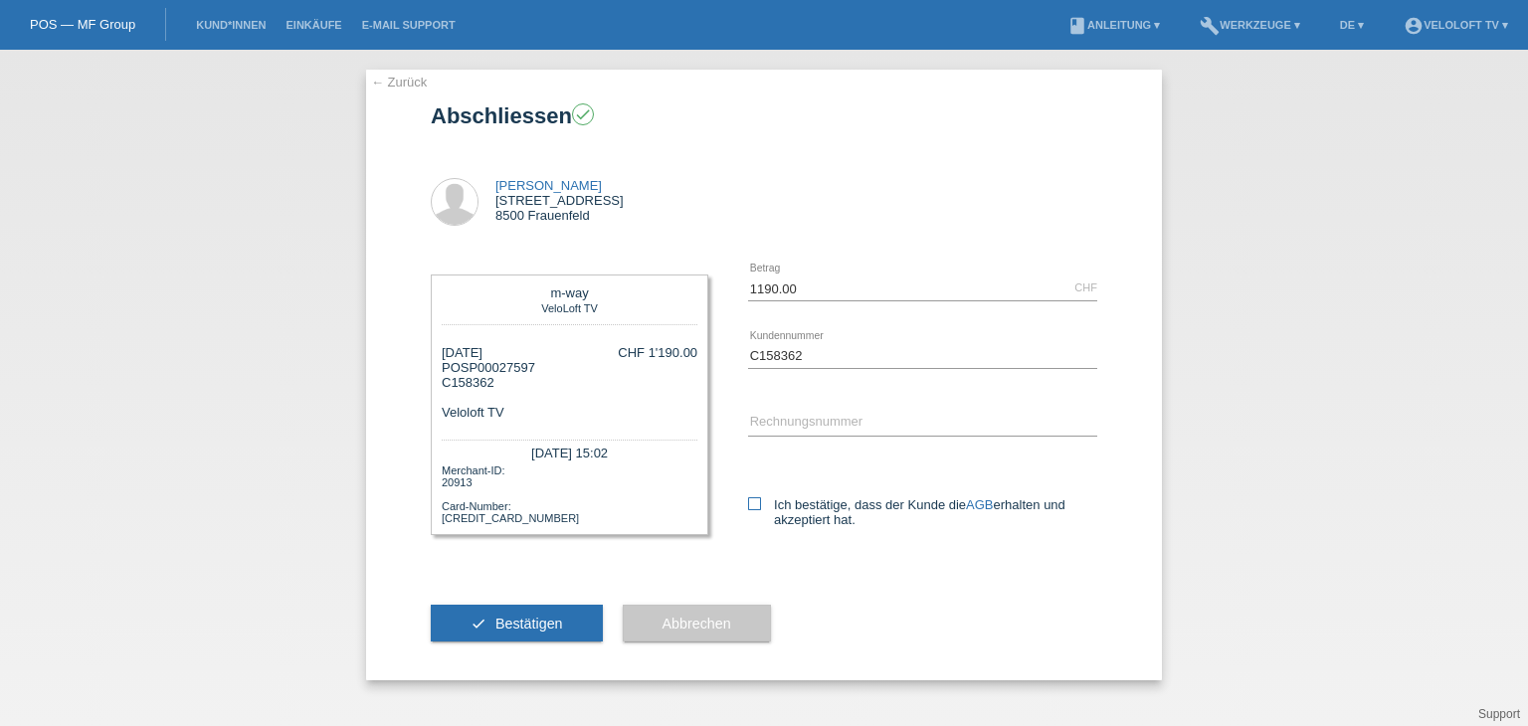
click at [782, 497] on label "Ich bestätige, dass der Kunde die AGB erhalten und akzeptiert hat." at bounding box center [922, 512] width 349 height 30
click at [761, 497] on input "Ich bestätige, dass der Kunde die AGB erhalten und akzeptiert hat." at bounding box center [754, 503] width 13 height 13
checkbox input "true"
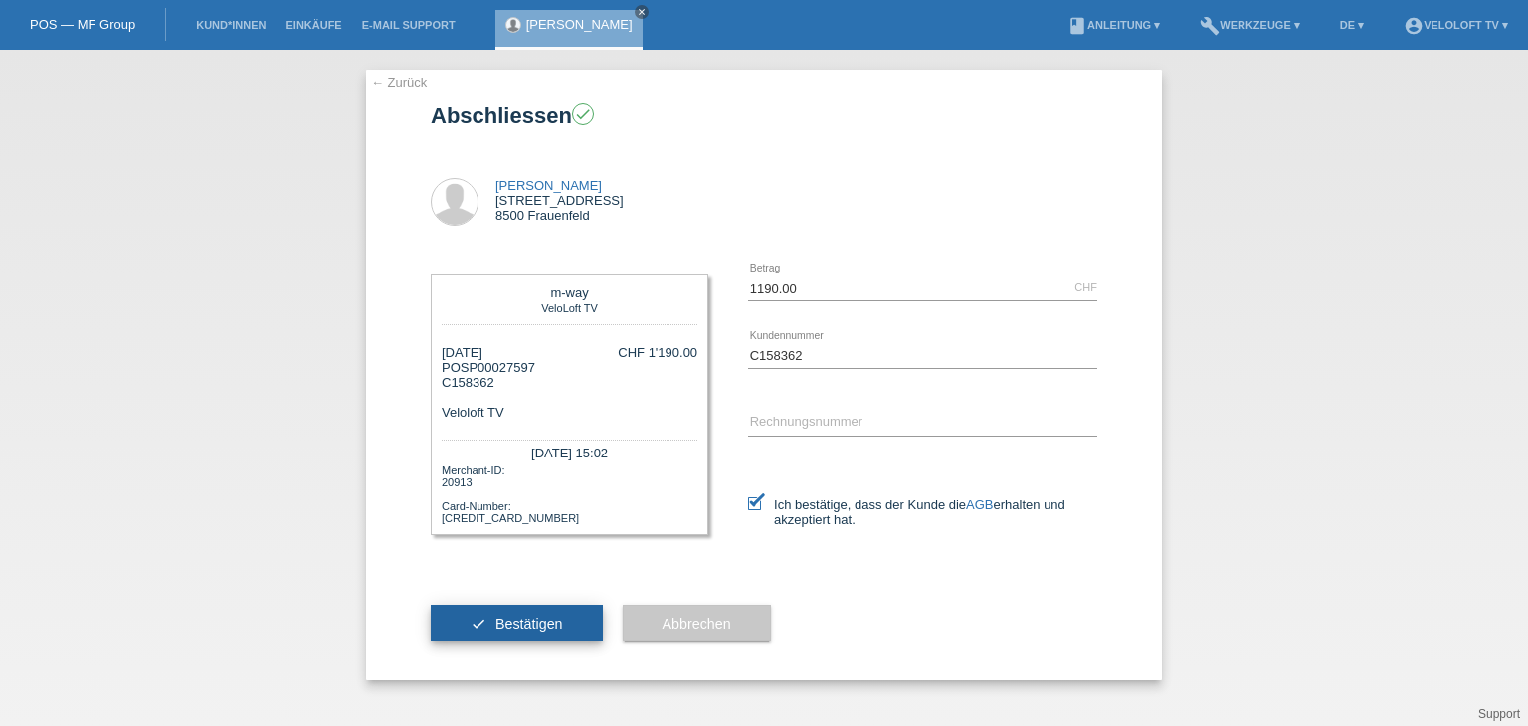
click at [561, 616] on span "Bestätigen" at bounding box center [529, 624] width 68 height 16
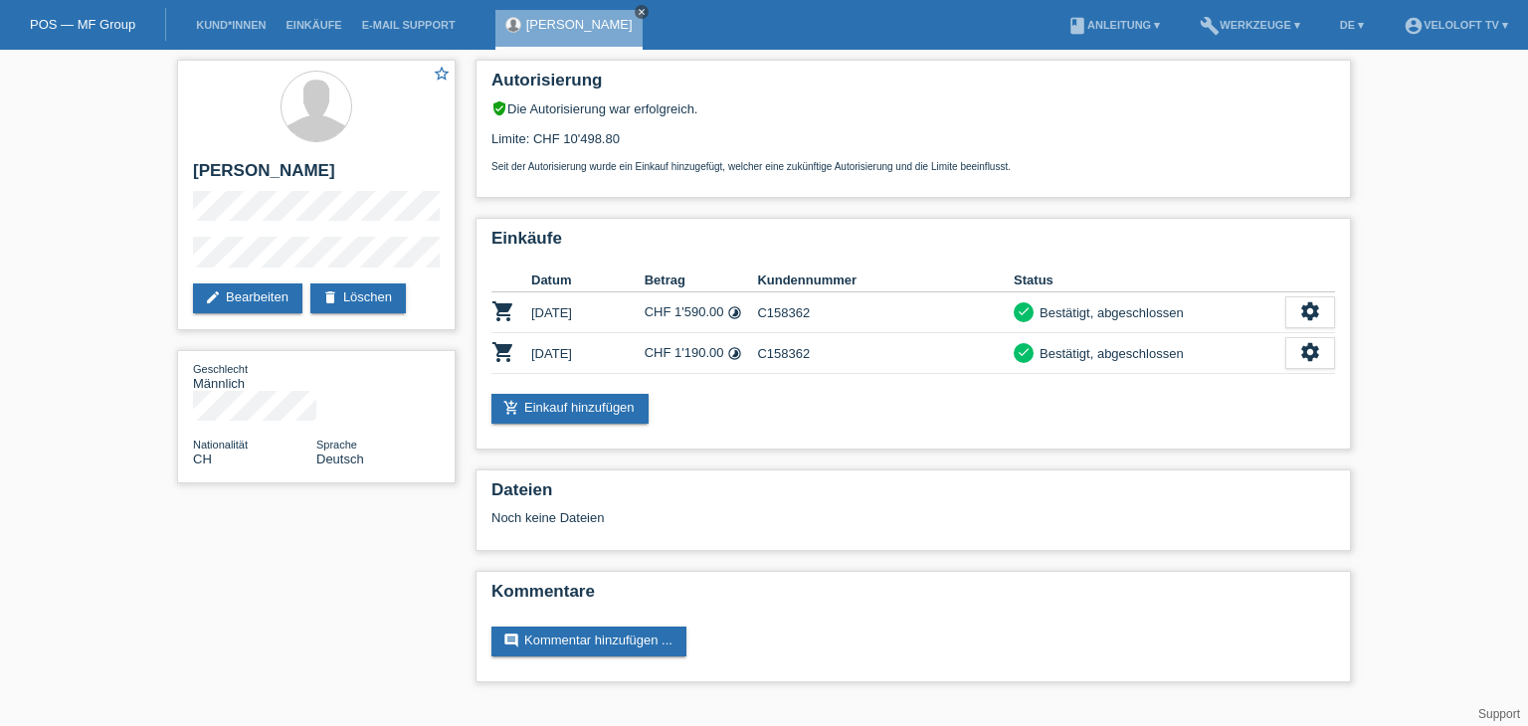
click at [637, 15] on icon "close" at bounding box center [642, 12] width 10 height 10
click at [231, 23] on link "Kund*innen" at bounding box center [231, 25] width 90 height 12
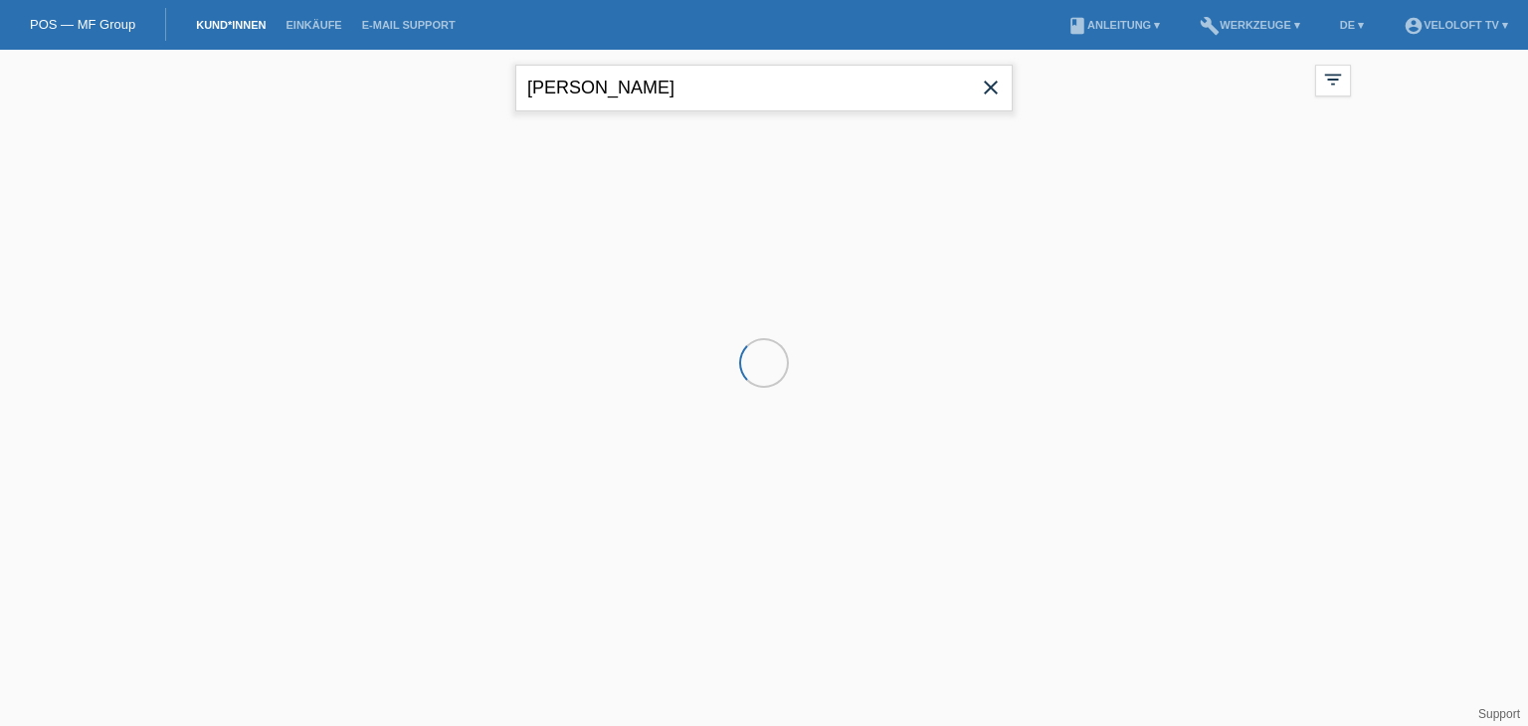
click at [667, 89] on input "[PERSON_NAME]" at bounding box center [763, 88] width 497 height 47
click at [667, 89] on input "Marcel Bosser" at bounding box center [763, 88] width 497 height 47
paste input "Nelson Raposo"
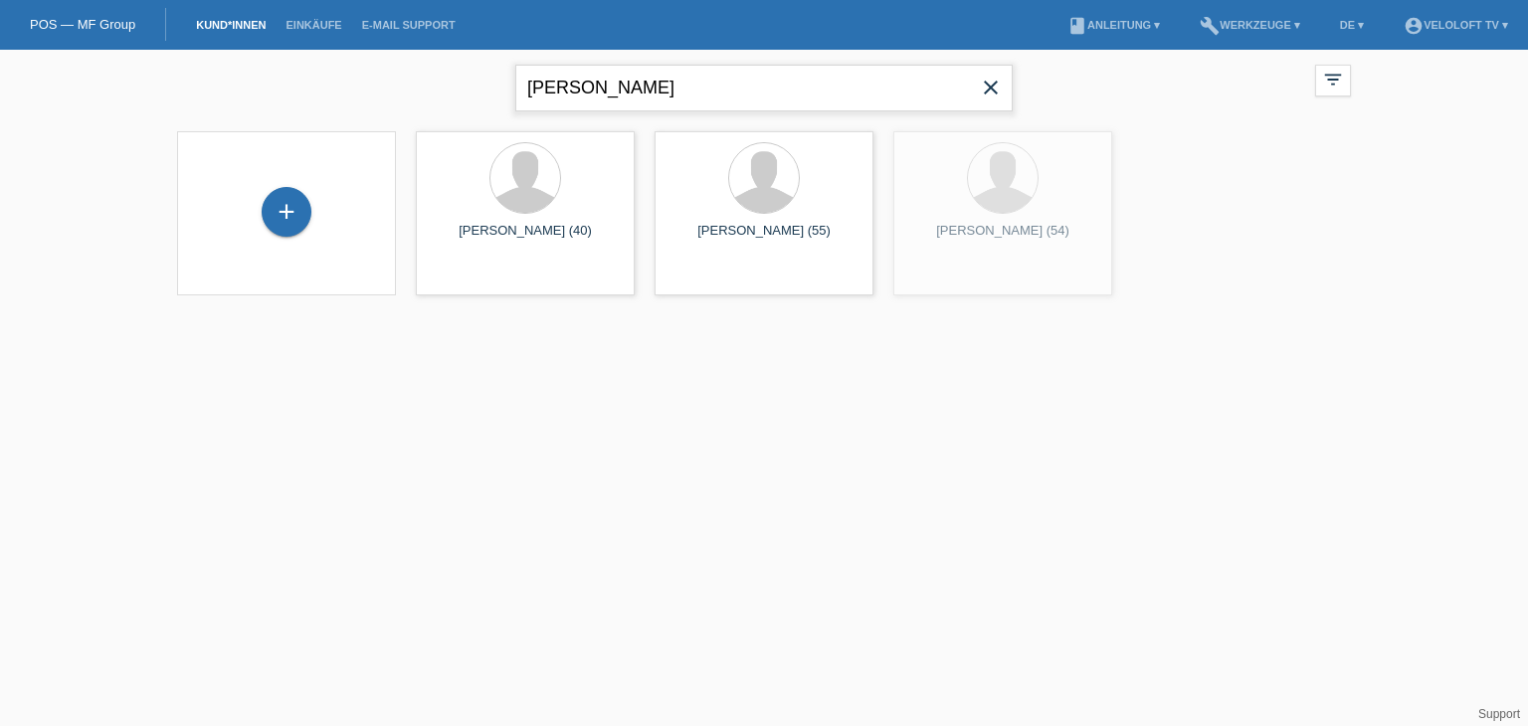
click at [605, 82] on input "Nelson Raposo" at bounding box center [763, 88] width 497 height 47
click at [599, 85] on input "Nelson Raposo" at bounding box center [763, 88] width 497 height 47
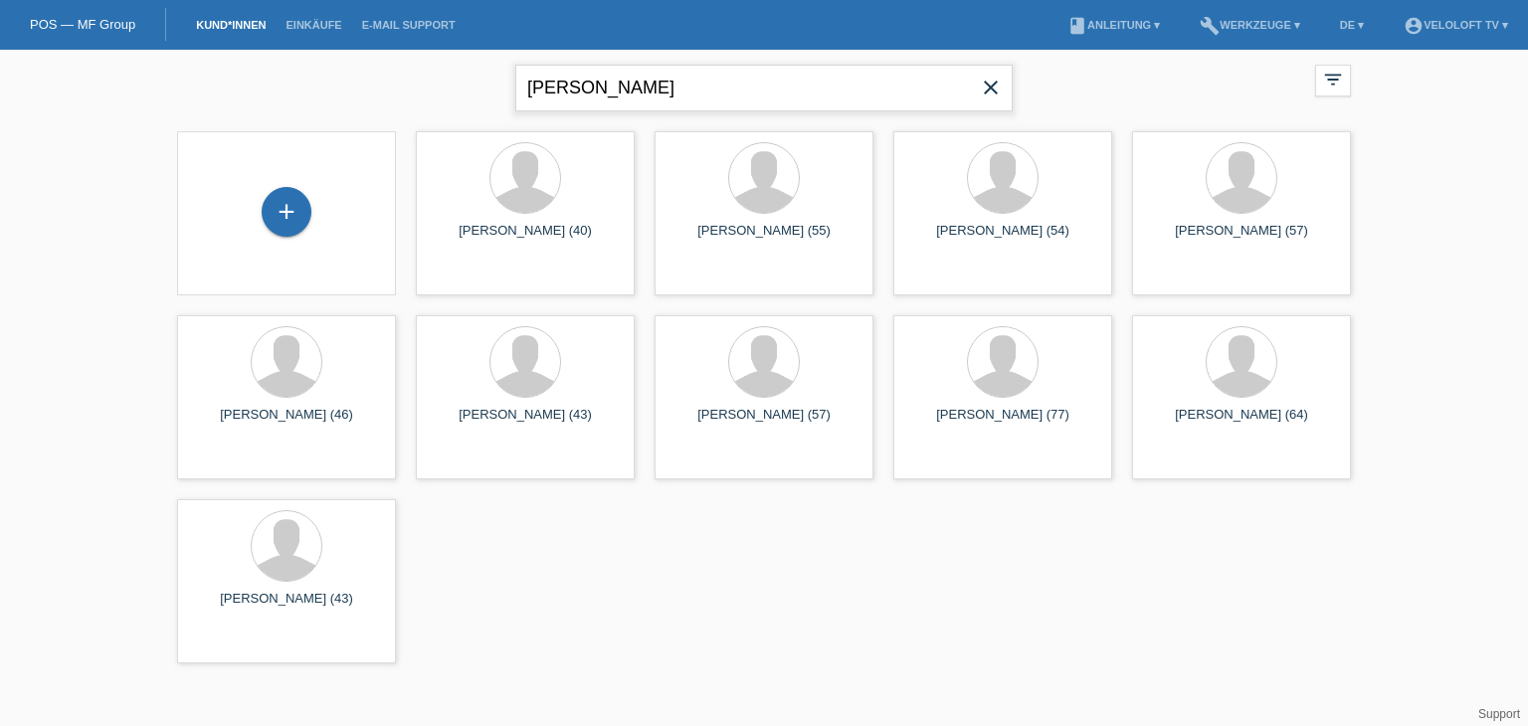
type input "[PERSON_NAME]"
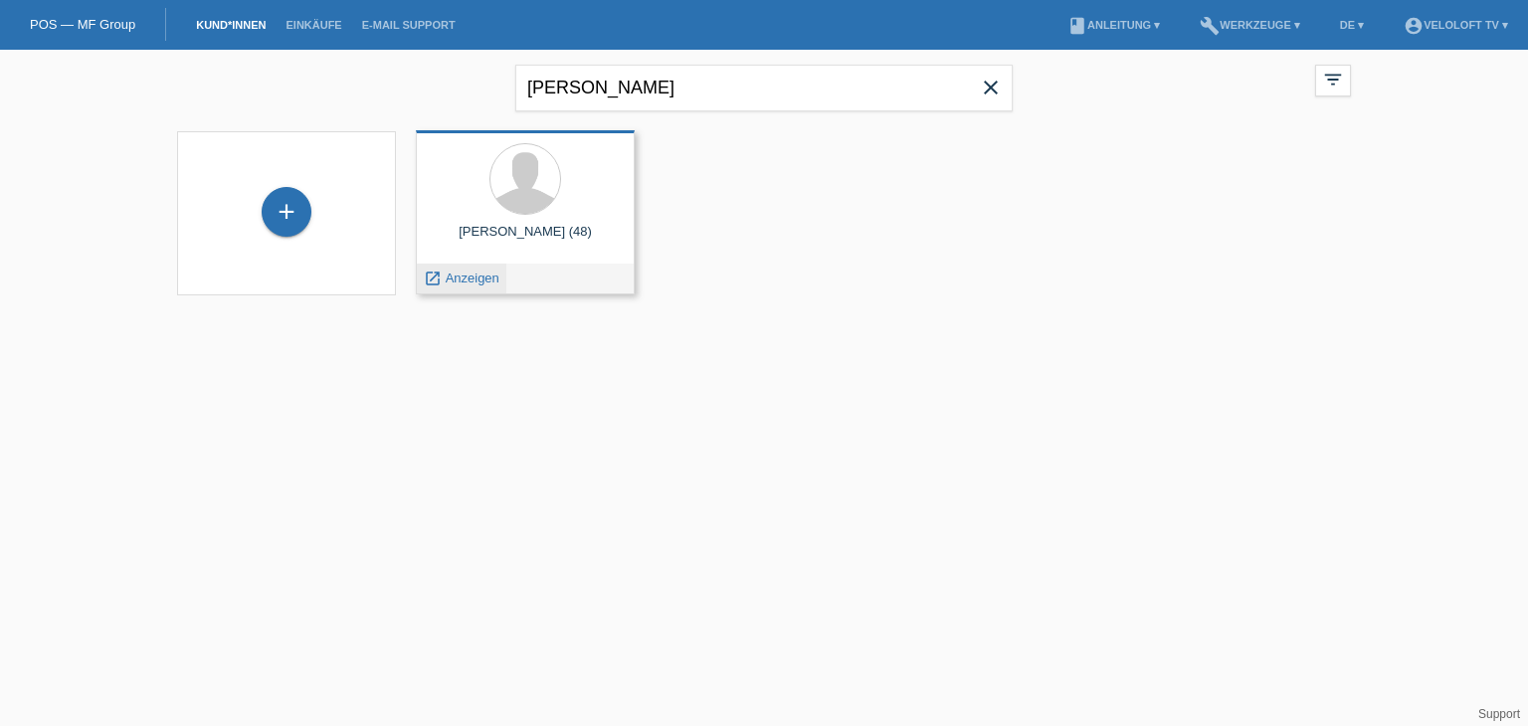
click at [481, 275] on span "Anzeigen" at bounding box center [473, 278] width 54 height 15
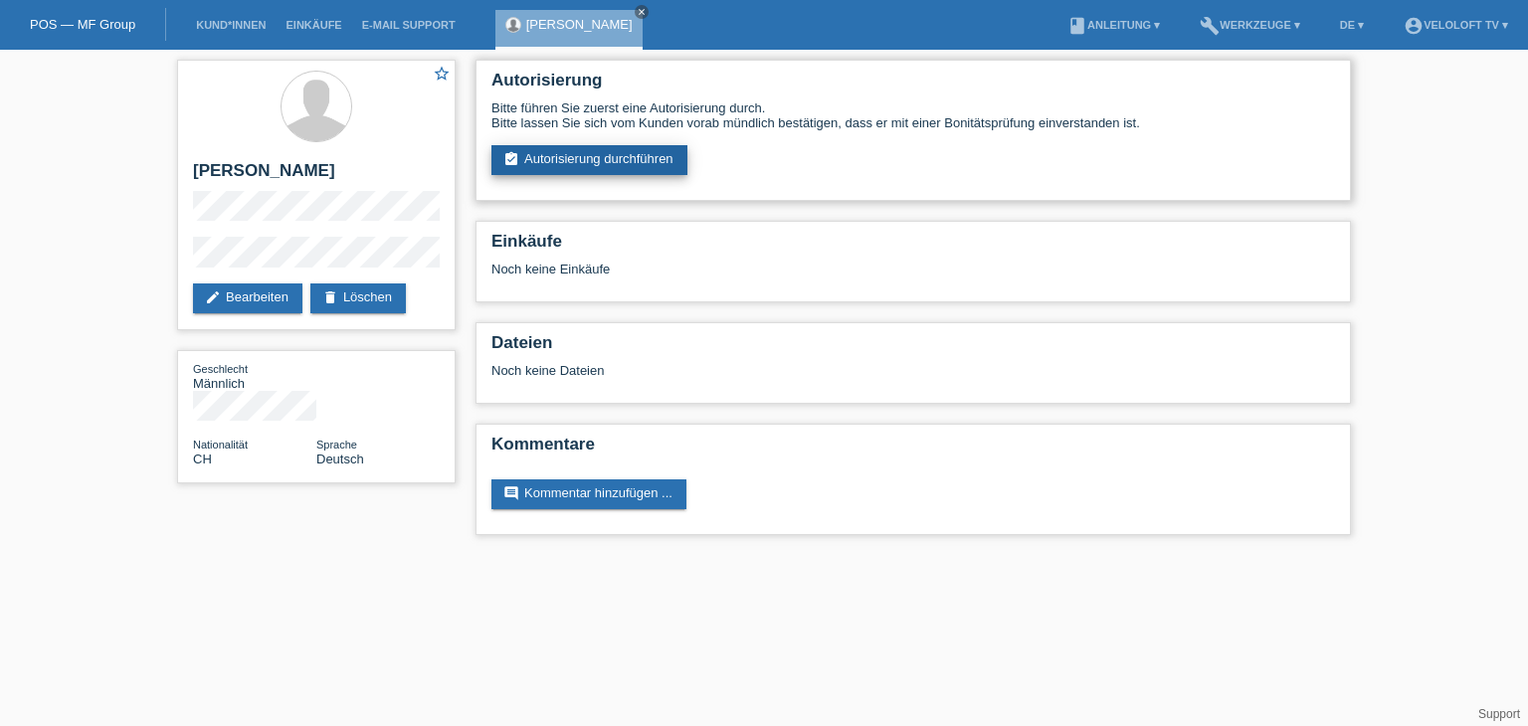
click at [610, 161] on link "assignment_turned_in Autorisierung durchführen" at bounding box center [589, 160] width 196 height 30
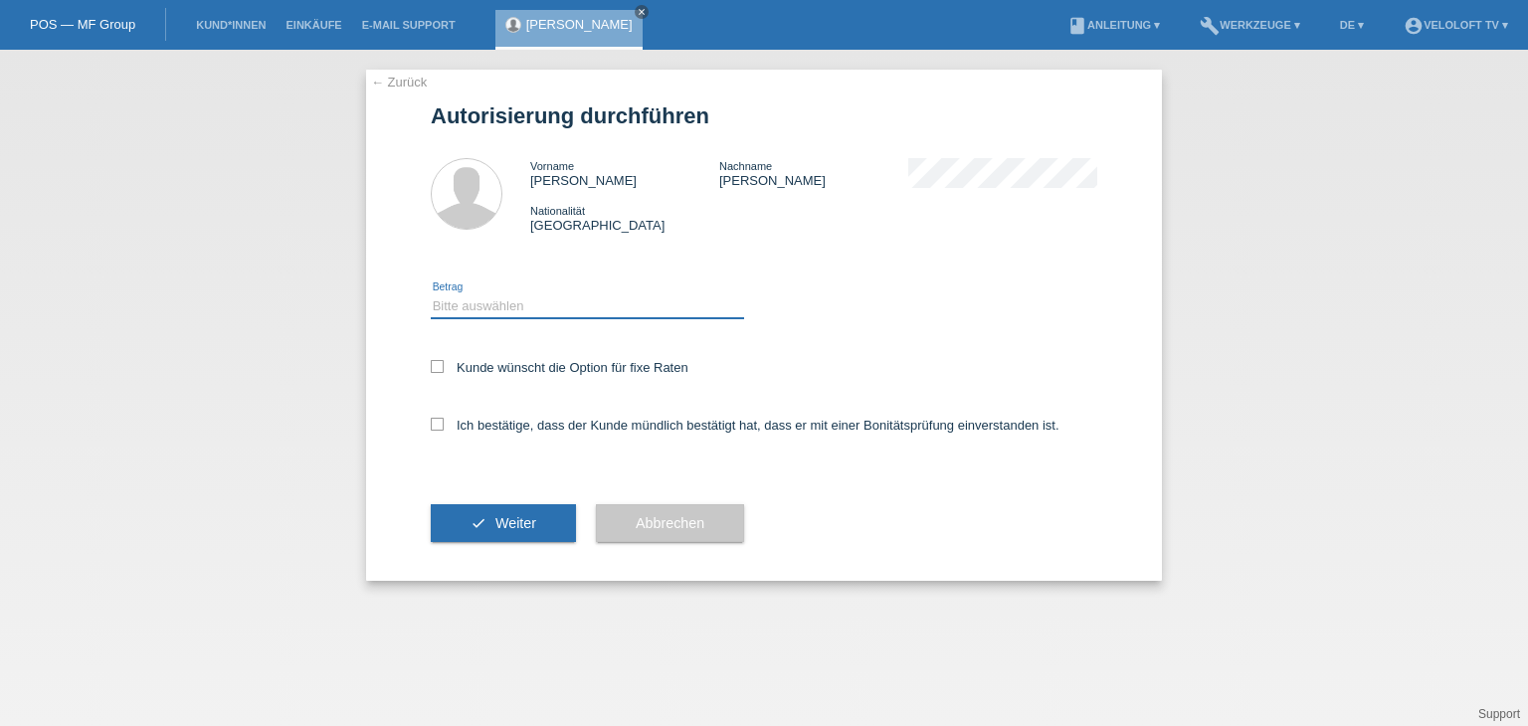
click at [573, 308] on select "Bitte auswählen CHF 1.00 - CHF 499.00 CHF 500.00 - CHF 1'999.00 CHF 2'000.00 - …" at bounding box center [587, 306] width 313 height 24
select select "2"
click at [431, 294] on select "Bitte auswählen CHF 1.00 - CHF 499.00 CHF 500.00 - CHF 1'999.00 CHF 2'000.00 - …" at bounding box center [587, 306] width 313 height 24
click at [578, 369] on label "Kunde wünscht die Option für fixe Raten" at bounding box center [560, 367] width 258 height 15
click at [444, 369] on input "Kunde wünscht die Option für fixe Raten" at bounding box center [437, 366] width 13 height 13
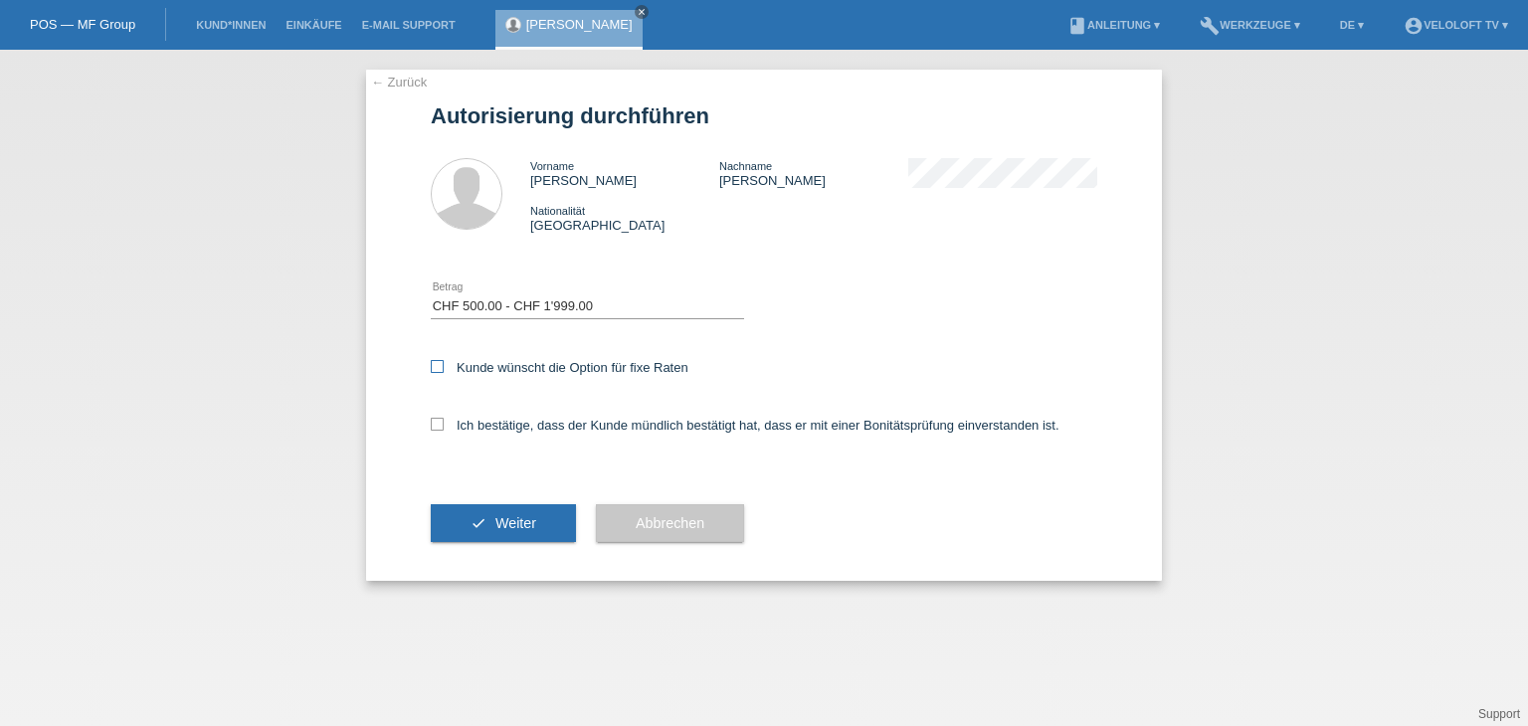
checkbox input "true"
click at [558, 424] on label "Ich bestätige, dass der Kunde mündlich bestätigt hat, dass er mit einer Bonität…" at bounding box center [745, 425] width 629 height 15
click at [444, 424] on input "Ich bestätige, dass der Kunde mündlich bestätigt hat, dass er mit einer Bonität…" at bounding box center [437, 424] width 13 height 13
checkbox input "true"
click at [503, 517] on span "Weiter" at bounding box center [515, 523] width 41 height 16
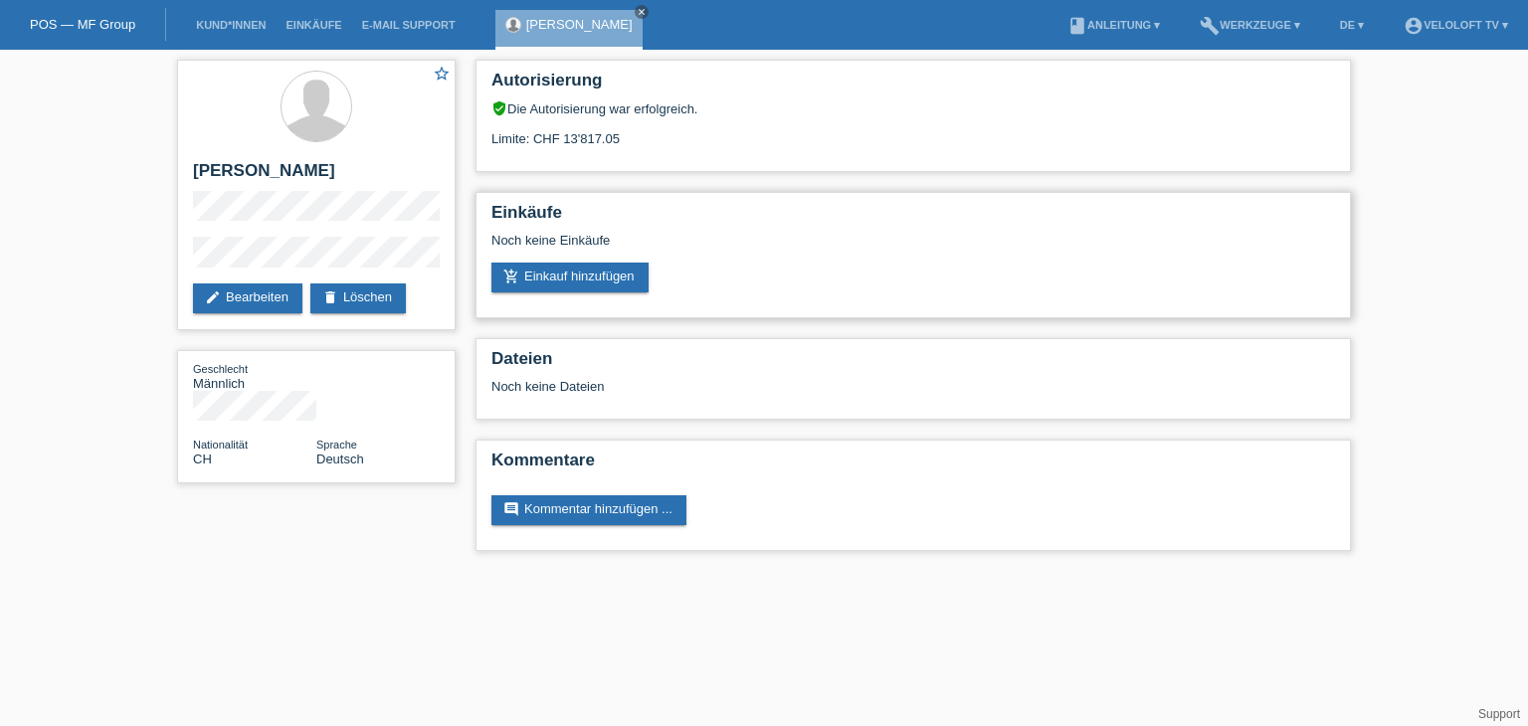
click at [555, 253] on div "Noch keine Einkäufe" at bounding box center [912, 248] width 843 height 30
click at [562, 274] on link "add_shopping_cart Einkauf hinzufügen" at bounding box center [569, 278] width 157 height 30
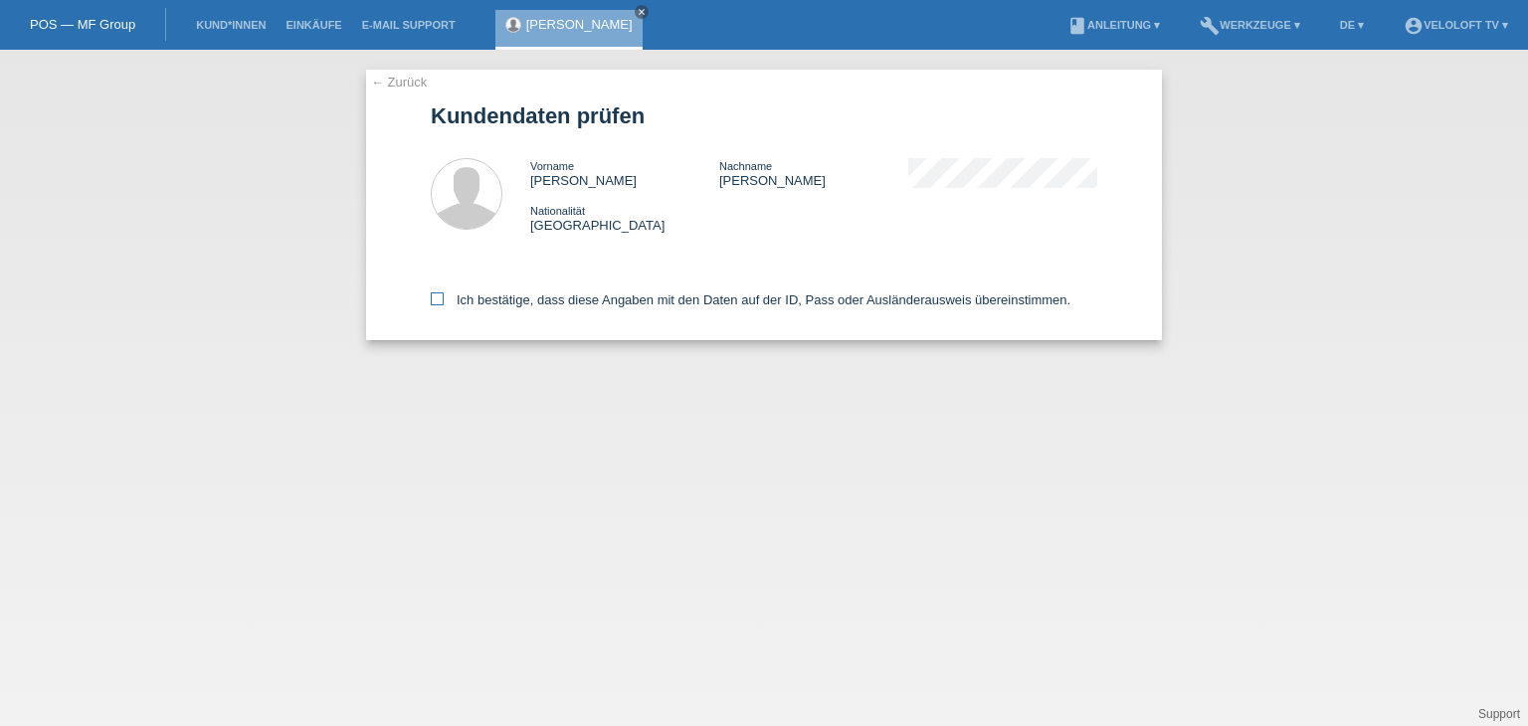
drag, startPoint x: 567, startPoint y: 285, endPoint x: 564, endPoint y: 300, distance: 15.2
click at [564, 297] on div "Ich bestätige, dass diese Angaben mit den Daten auf der ID, Pass oder Ausländer…" at bounding box center [764, 297] width 666 height 88
click at [563, 303] on label "Ich bestätige, dass diese Angaben mit den Daten auf der ID, Pass oder Ausländer…" at bounding box center [750, 299] width 639 height 15
click at [444, 303] on input "Ich bestätige, dass diese Angaben mit den Daten auf der ID, Pass oder Ausländer…" at bounding box center [437, 298] width 13 height 13
checkbox input "true"
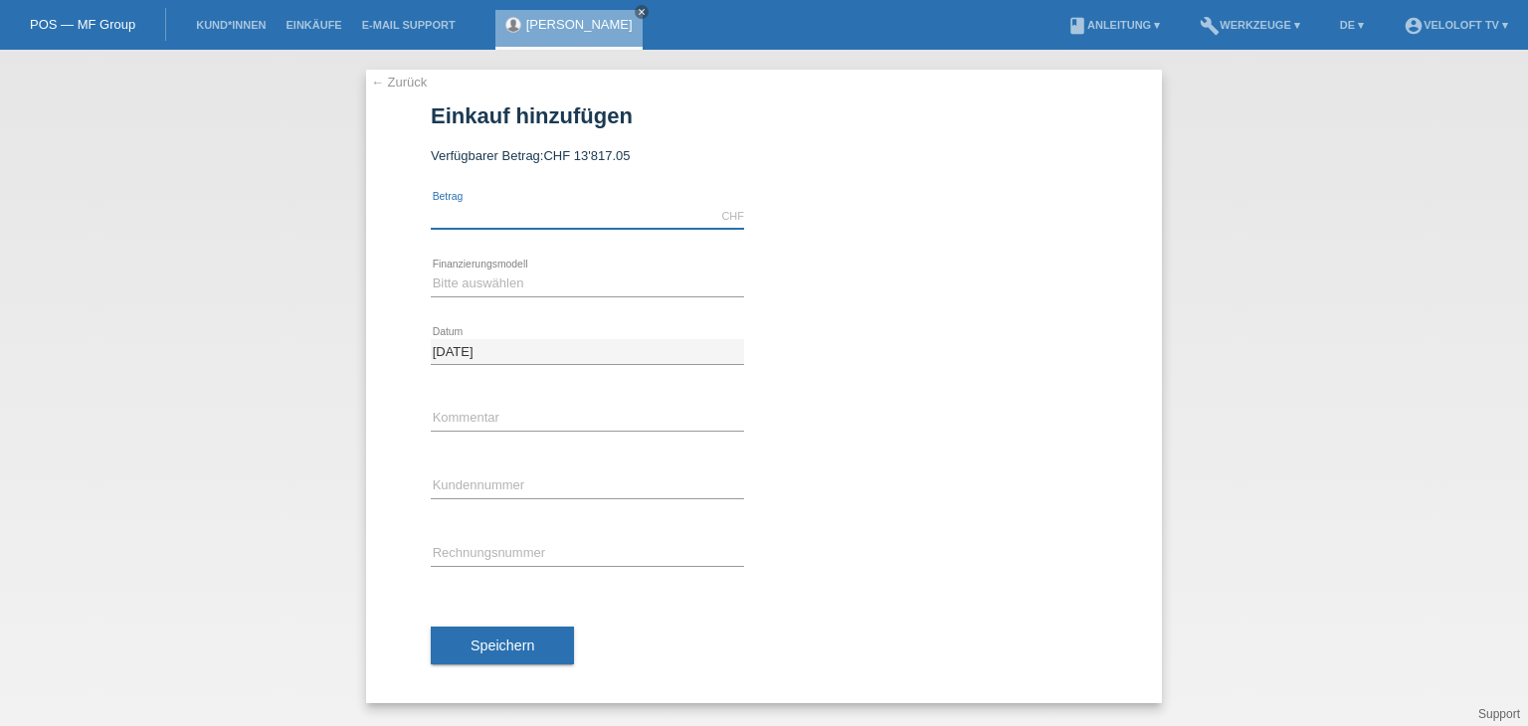
click at [531, 209] on input "text" at bounding box center [587, 216] width 313 height 25
click at [560, 227] on input "2990.00" at bounding box center [587, 216] width 313 height 25
drag, startPoint x: 557, startPoint y: 217, endPoint x: 339, endPoint y: 203, distance: 218.3
click at [339, 203] on div "← Zurück Einkauf hinzufügen Verfügbarer Betrag: CHF 13'817.05 2990.00 error Bet…" at bounding box center [764, 388] width 1528 height 676
type input "1790.00"
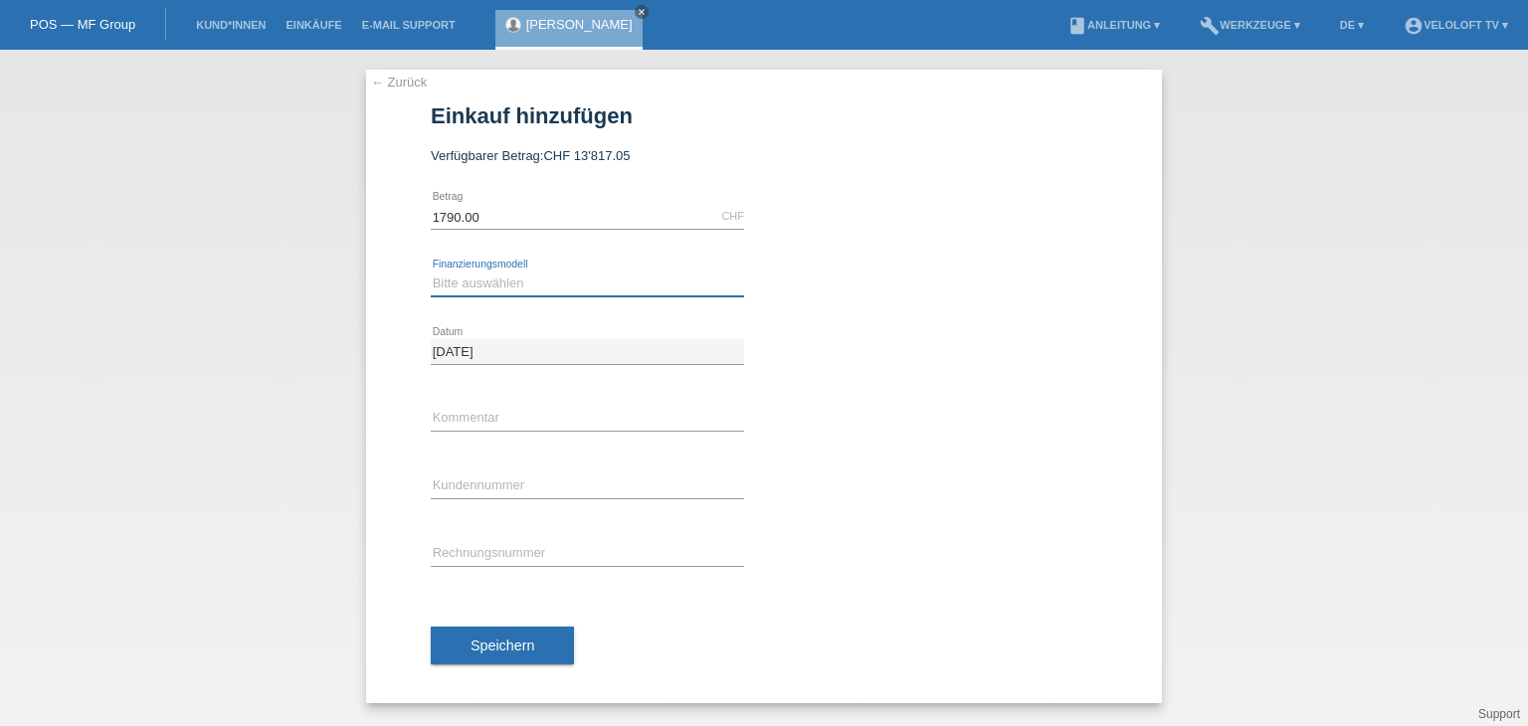
click at [577, 279] on select "Bitte auswählen Fixe Raten Kauf auf Rechnung mit Teilzahlungsoption" at bounding box center [587, 284] width 313 height 24
select select "77"
click at [431, 272] on select "Bitte auswählen Fixe Raten Kauf auf Rechnung mit Teilzahlungsoption" at bounding box center [587, 284] width 313 height 24
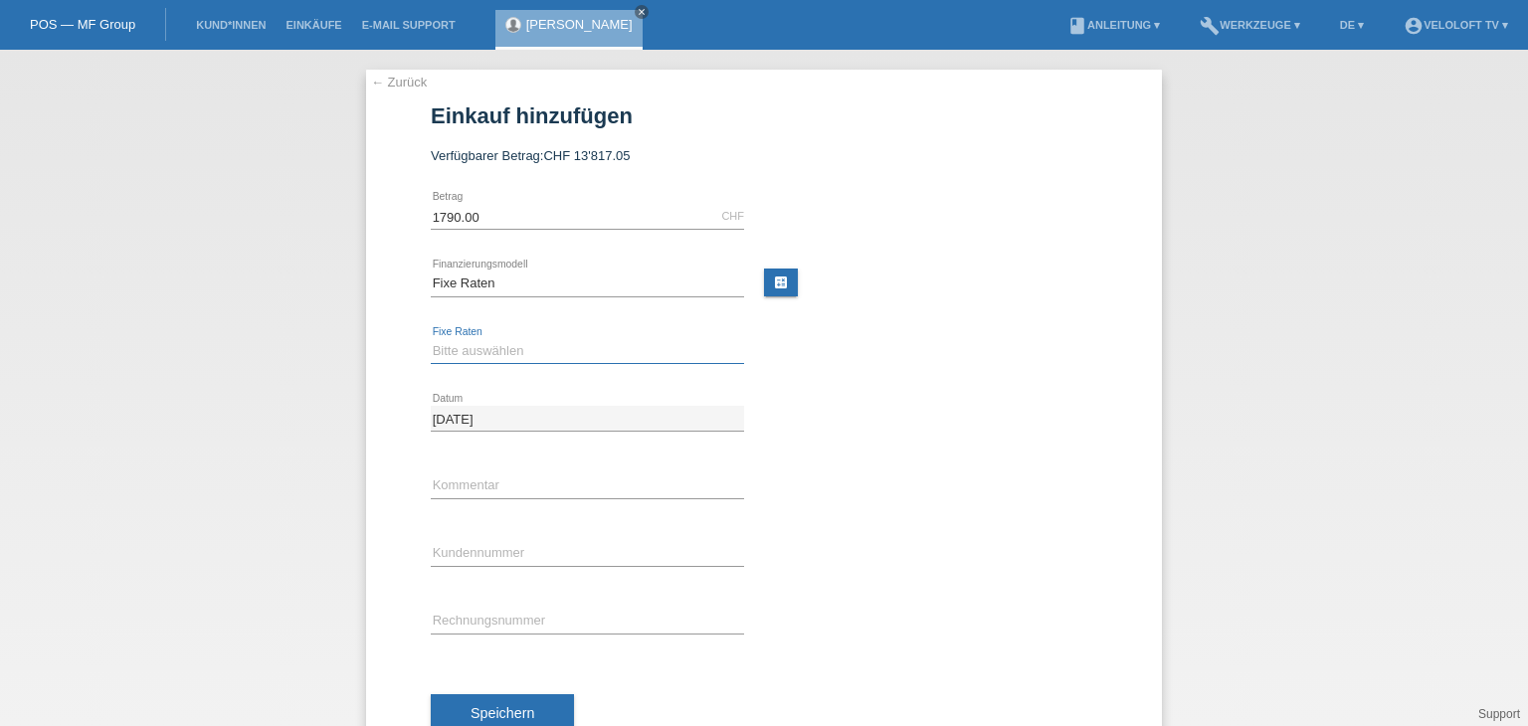
click at [550, 354] on select "Bitte auswählen 4 Raten 5 Raten 6 Raten 7 Raten 8 Raten 9 Raten 10 Raten 11 Rat…" at bounding box center [587, 351] width 313 height 24
select select "202"
click at [431, 339] on select "Bitte auswählen 4 Raten 5 Raten 6 Raten 7 Raten 8 Raten 9 Raten 10 Raten 11 Rat…" at bounding box center [587, 351] width 313 height 24
click at [504, 480] on input "text" at bounding box center [587, 485] width 313 height 25
type input "Veloloft TV"
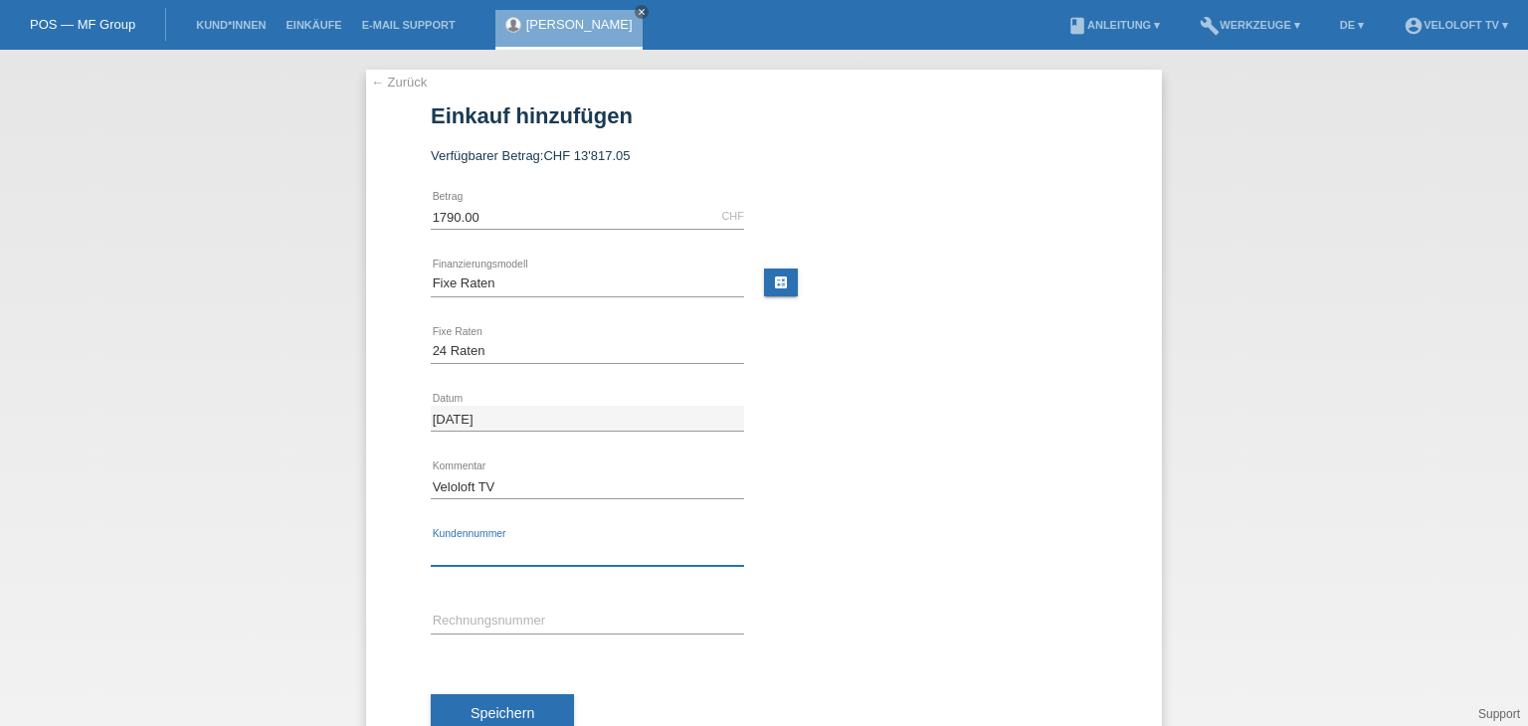
click at [604, 548] on input "text" at bounding box center [587, 553] width 313 height 25
paste input "C164323"
type input "C164323"
click at [530, 712] on button "Speichern" at bounding box center [502, 713] width 143 height 38
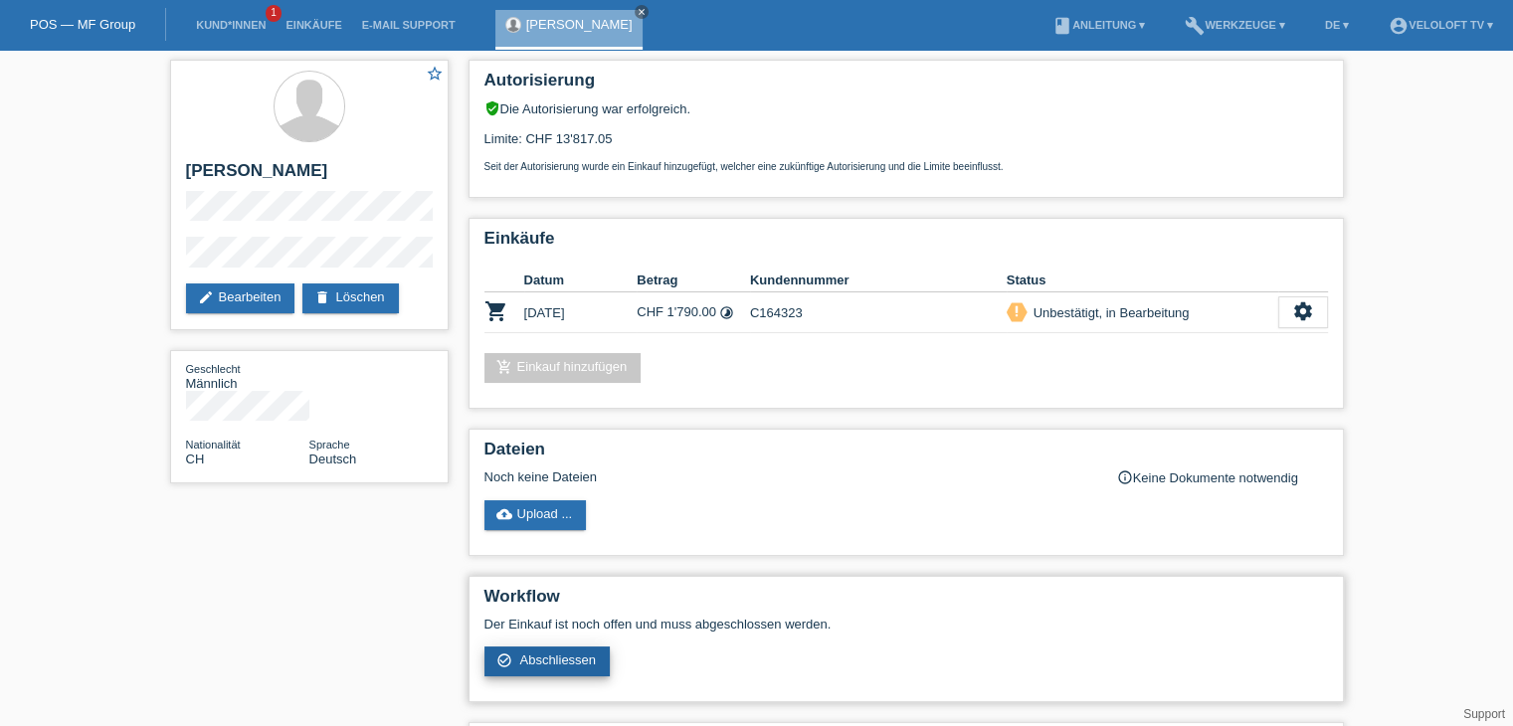
click at [564, 671] on link "check_circle_outline Abschliessen" at bounding box center [547, 661] width 126 height 30
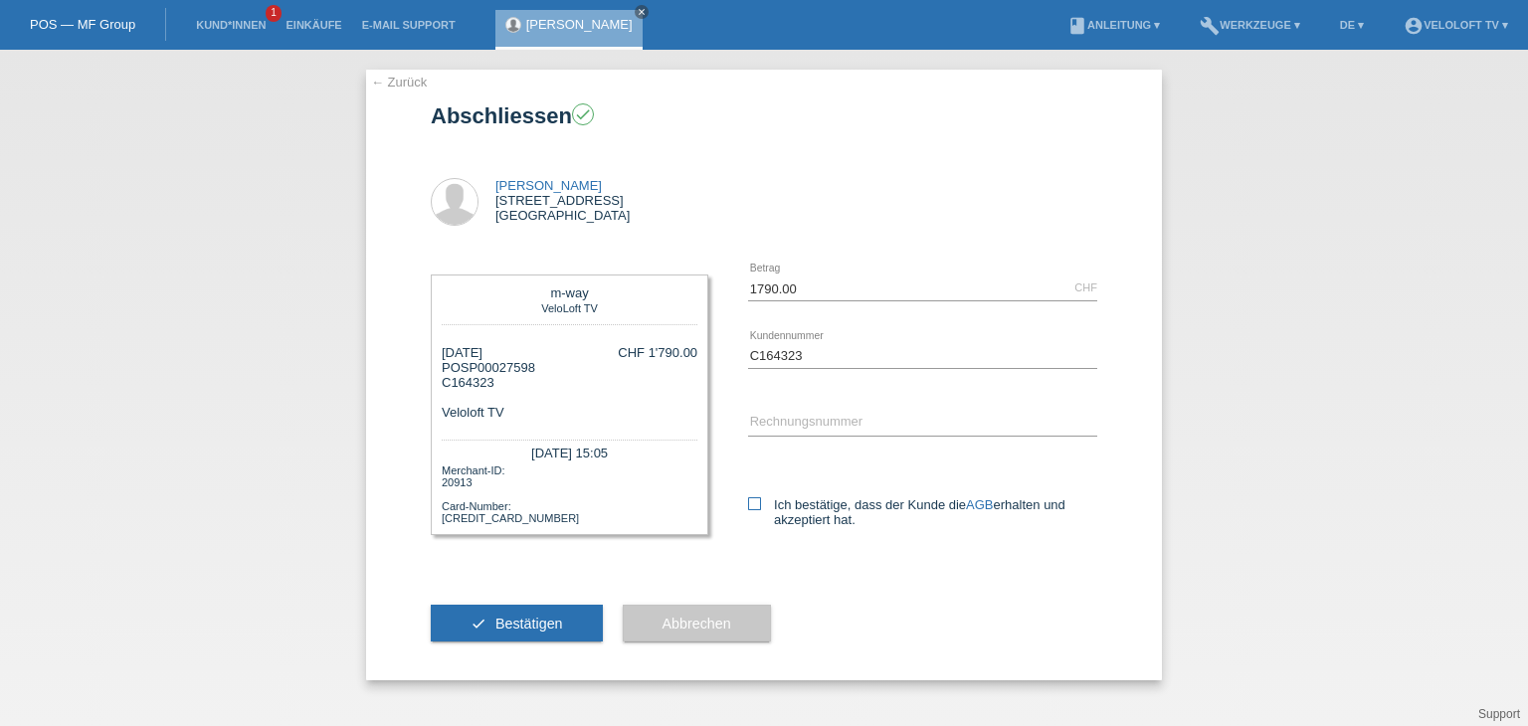
click at [815, 510] on label "Ich bestätige, dass der Kunde die AGB erhalten und akzeptiert hat." at bounding box center [922, 512] width 349 height 30
click at [761, 510] on input "Ich bestätige, dass der Kunde die AGB erhalten und akzeptiert hat." at bounding box center [754, 503] width 13 height 13
checkbox input "true"
click at [469, 617] on button "check Bestätigen" at bounding box center [517, 624] width 172 height 38
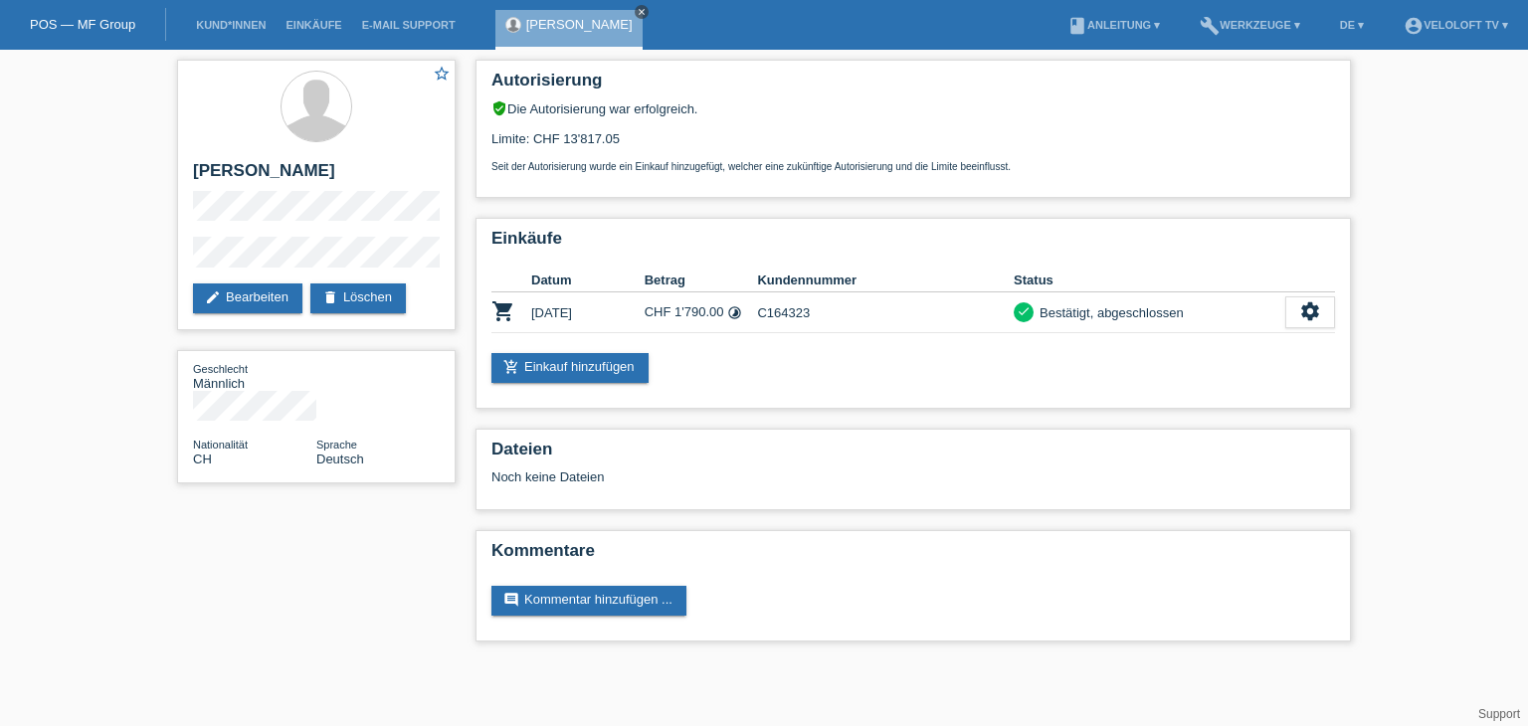
click at [637, 11] on icon "close" at bounding box center [642, 12] width 10 height 10
click at [261, 24] on link "Kund*innen" at bounding box center [231, 25] width 90 height 12
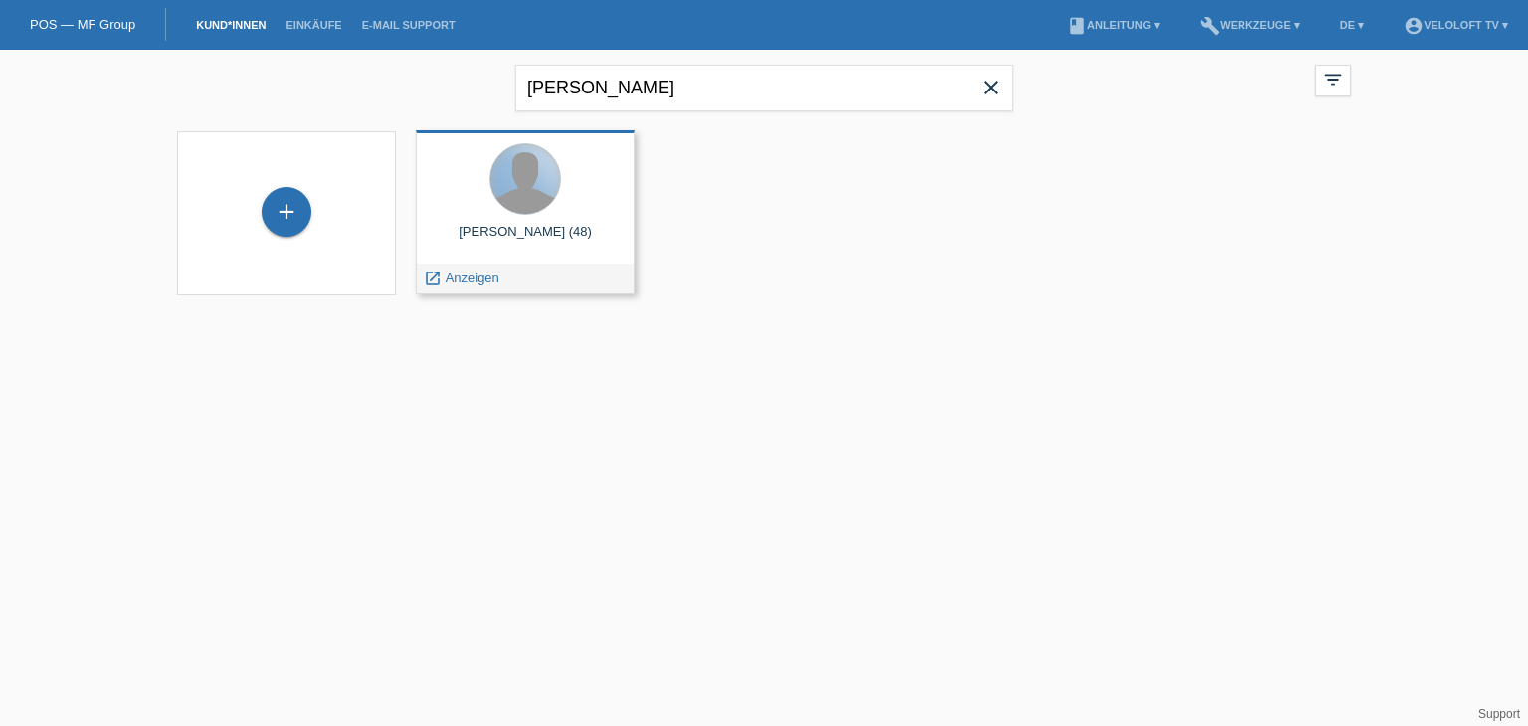
click at [526, 192] on div at bounding box center [525, 179] width 70 height 70
click at [476, 275] on span "Anzeigen" at bounding box center [473, 278] width 54 height 15
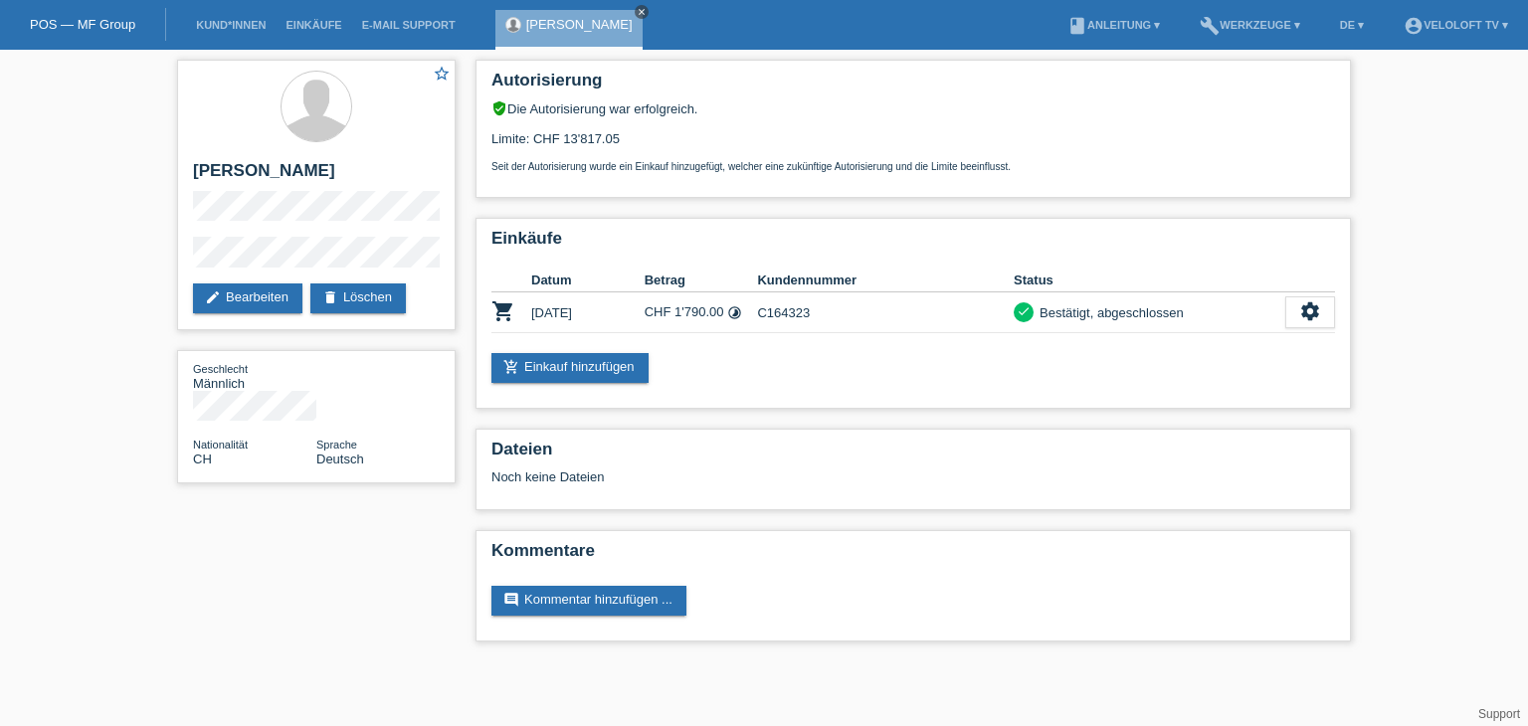
click at [637, 10] on icon "close" at bounding box center [642, 12] width 10 height 10
click at [245, 20] on li "Kund*innen" at bounding box center [231, 25] width 90 height 51
click at [245, 25] on link "Kund*innen" at bounding box center [231, 25] width 90 height 12
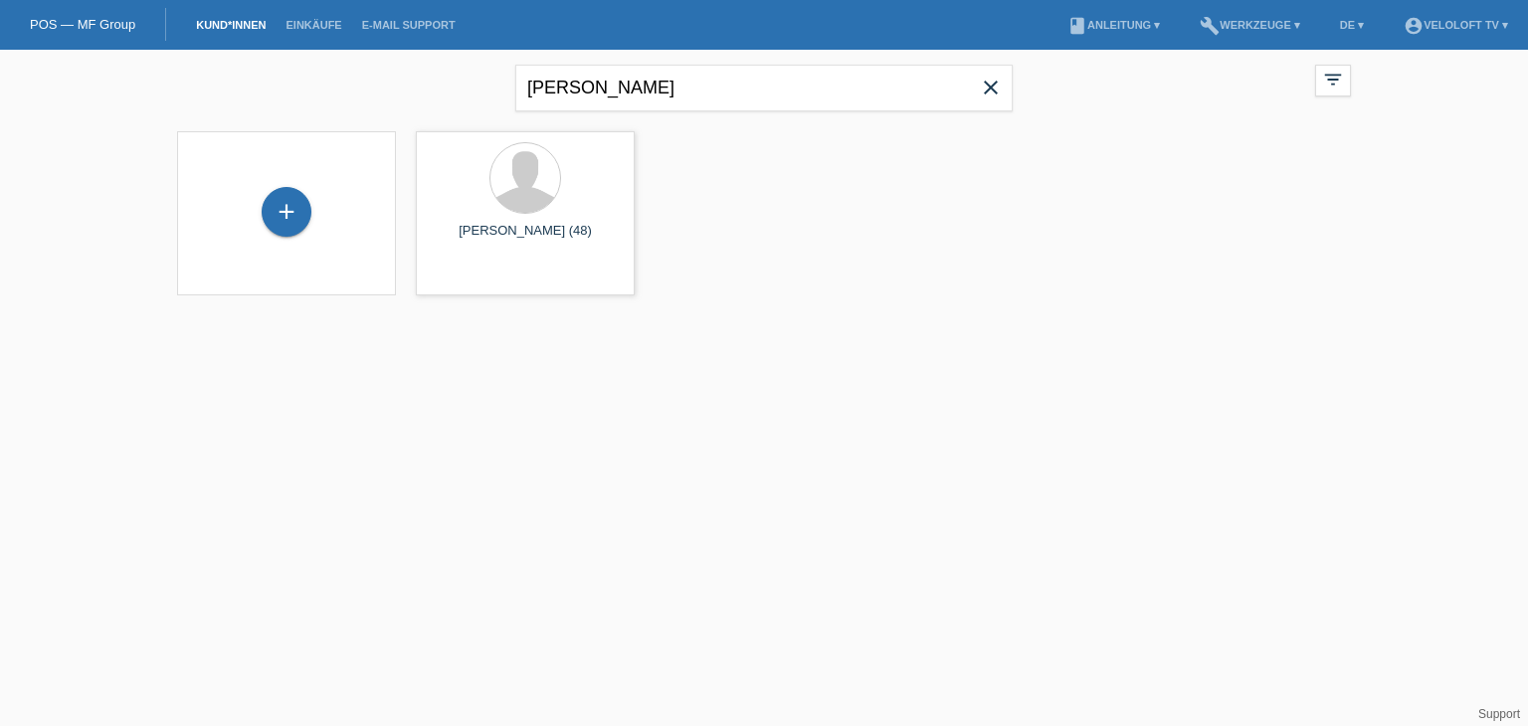
click at [994, 88] on icon "close" at bounding box center [991, 88] width 24 height 24
click at [219, 19] on li "Kund*innen" at bounding box center [231, 25] width 90 height 51
